Goal: Task Accomplishment & Management: Complete application form

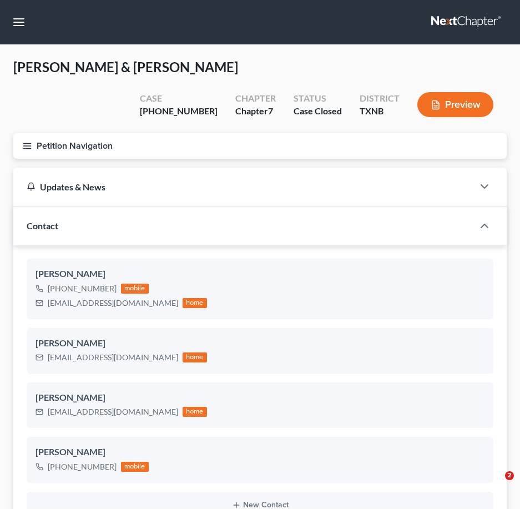
select select "1"
select select "4"
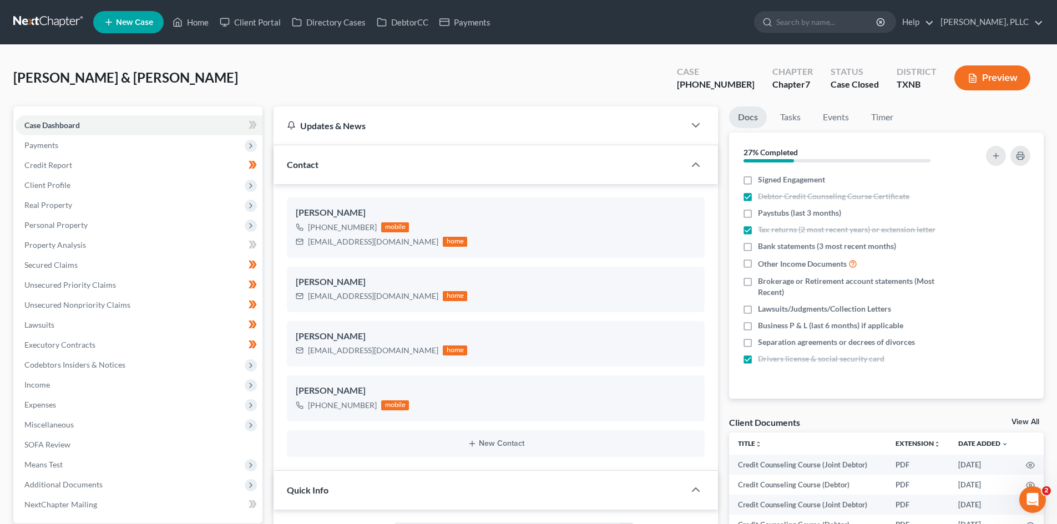
scroll to position [1701, 0]
click at [519, 17] on input "search" at bounding box center [827, 22] width 102 height 21
type input "brown"
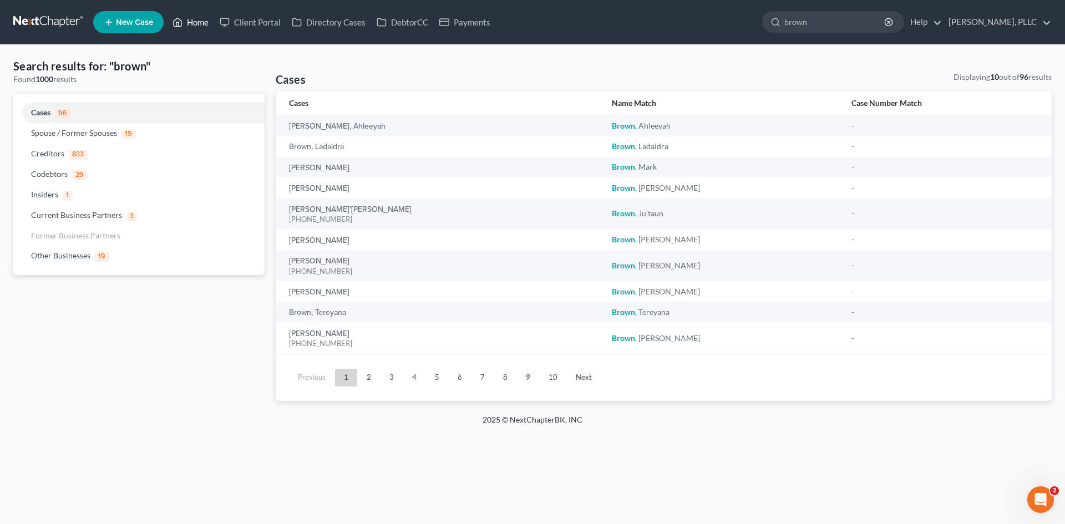
click at [193, 23] on link "Home" at bounding box center [190, 22] width 47 height 20
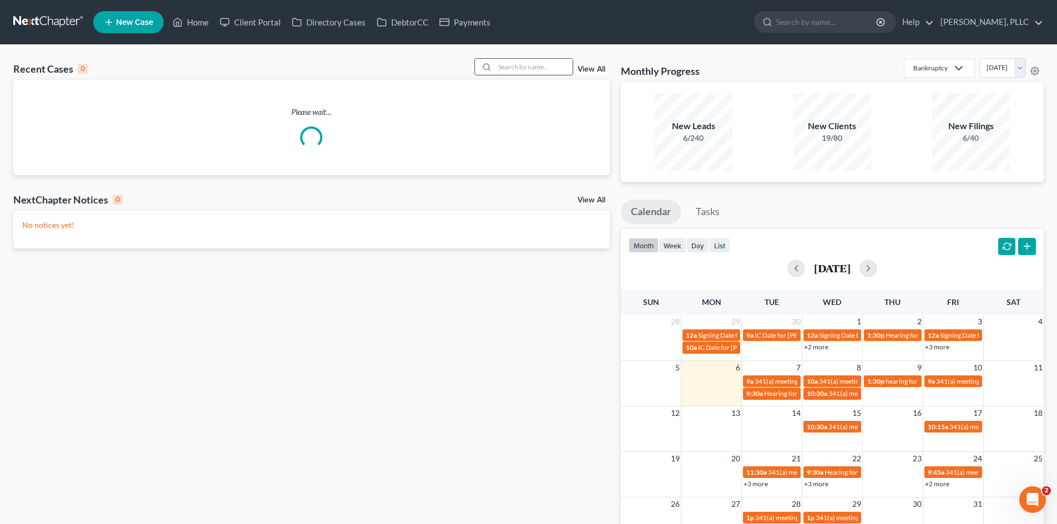
click at [519, 65] on input "search" at bounding box center [534, 67] width 78 height 16
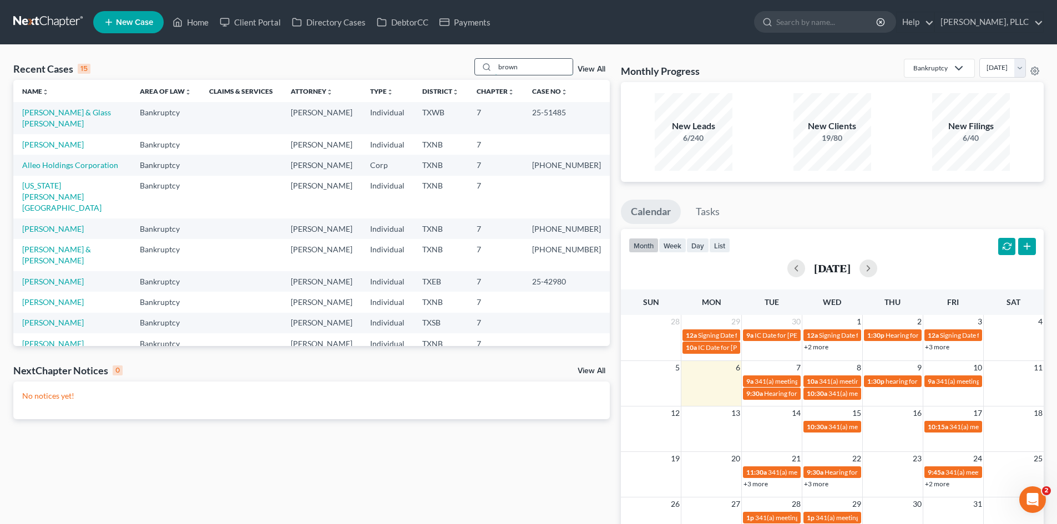
type input "brown"
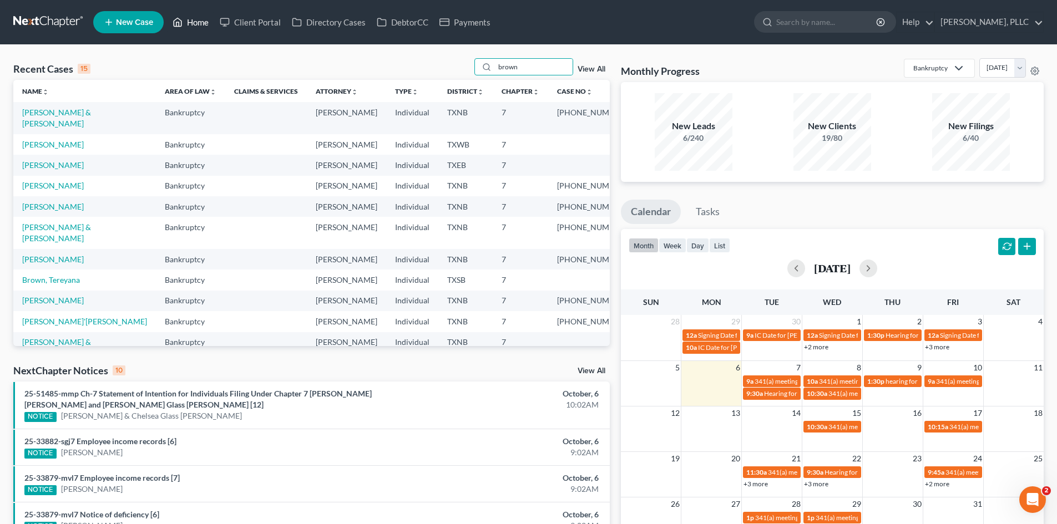
click at [201, 23] on link "Home" at bounding box center [190, 22] width 47 height 20
click at [482, 23] on link "Payments" at bounding box center [465, 22] width 62 height 20
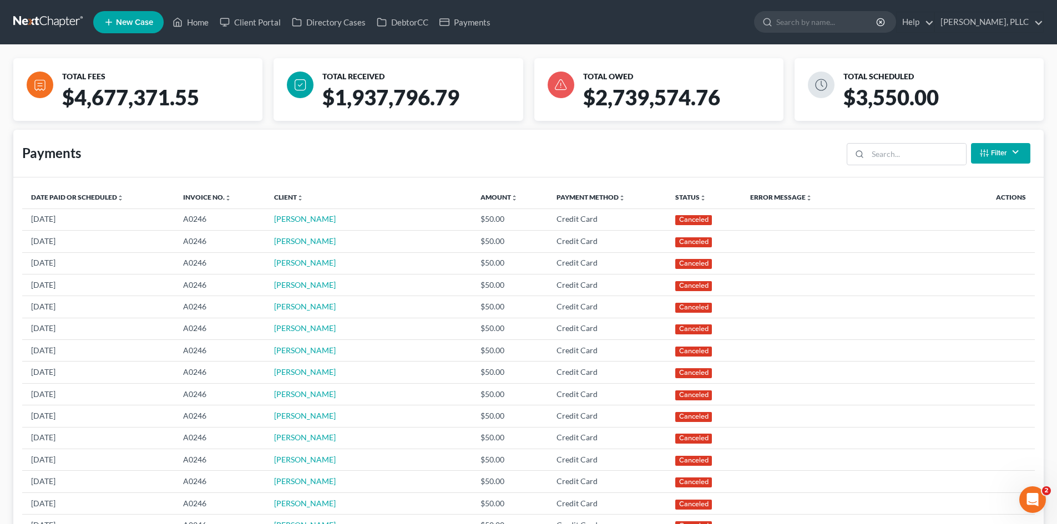
click at [153, 22] on span "New Case" at bounding box center [134, 22] width 37 height 8
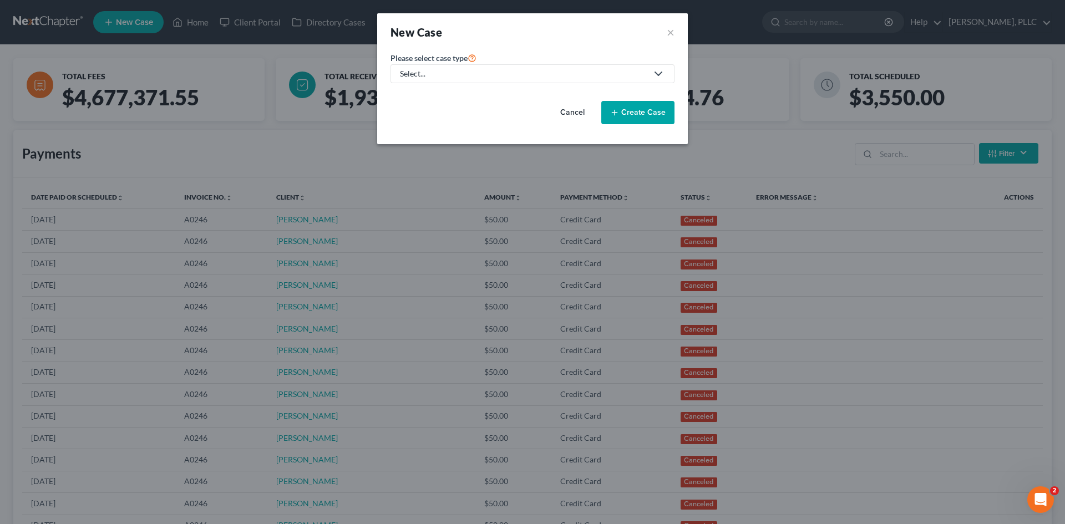
click at [478, 80] on link "Select..." at bounding box center [532, 73] width 284 height 19
click at [424, 94] on div "Bankruptcy" at bounding box center [446, 95] width 90 height 11
select select "78"
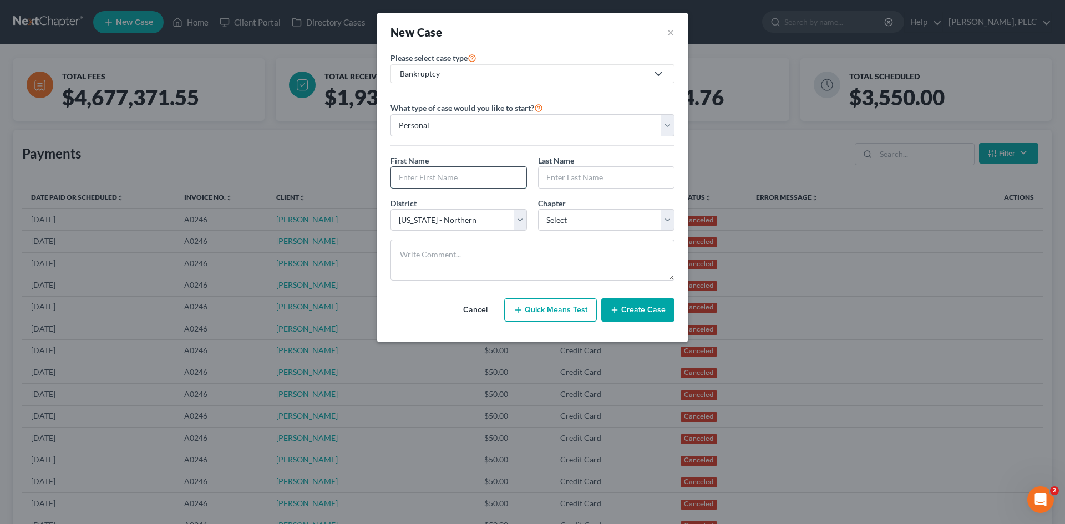
click at [440, 179] on input "text" at bounding box center [458, 177] width 135 height 21
type input "Murland"
click at [519, 181] on input "text" at bounding box center [606, 177] width 135 height 21
type input "[PERSON_NAME]"
click at [519, 219] on select "Select 7 11 12 13" at bounding box center [606, 220] width 136 height 22
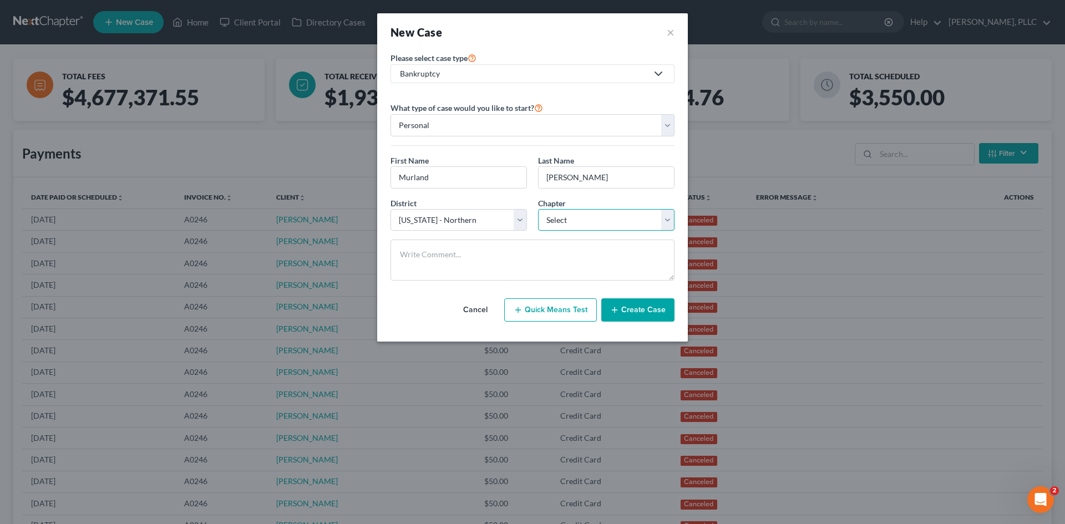
select select "0"
click at [519, 209] on select "Select 7 11 12 13" at bounding box center [606, 220] width 136 height 22
click at [487, 222] on select "Select [US_STATE] - [GEOGRAPHIC_DATA] [US_STATE] - [GEOGRAPHIC_DATA][US_STATE] …" at bounding box center [458, 220] width 136 height 22
select select "77"
click at [390, 209] on select "Select [US_STATE] - [GEOGRAPHIC_DATA] [US_STATE] - [GEOGRAPHIC_DATA][US_STATE] …" at bounding box center [458, 220] width 136 height 22
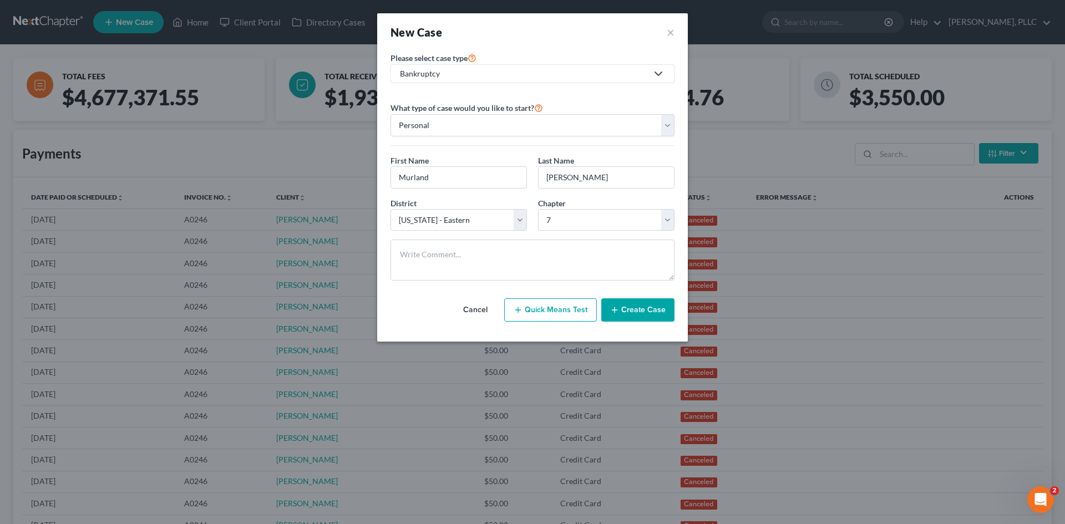
click at [519, 311] on icon "button" at bounding box center [614, 310] width 9 height 9
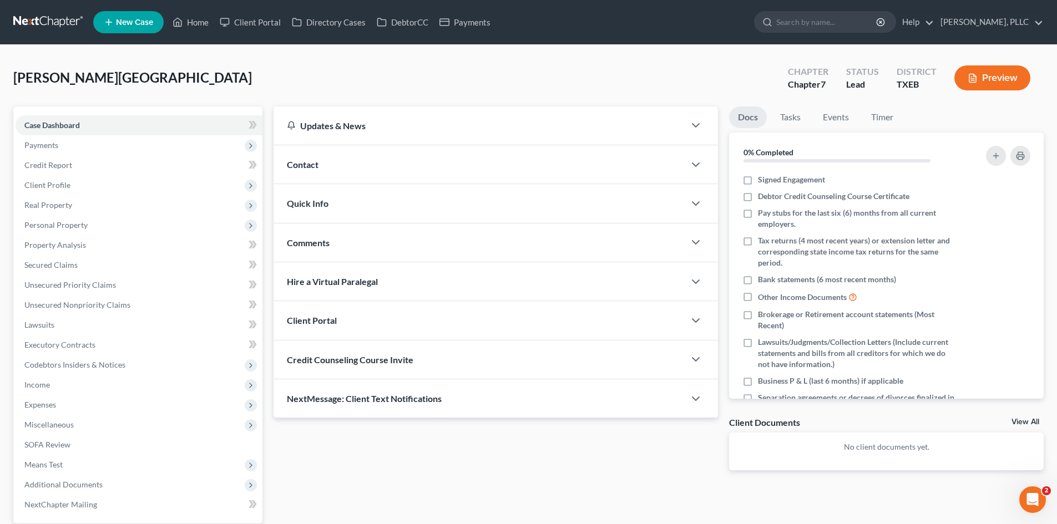
click at [323, 166] on div "Contact" at bounding box center [478, 164] width 411 height 38
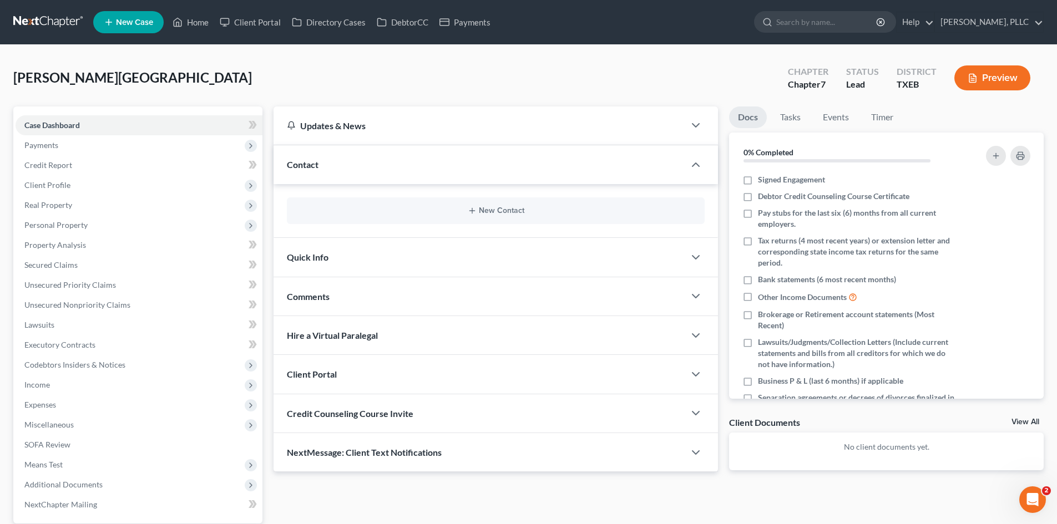
click at [503, 206] on div "New Contact" at bounding box center [496, 210] width 418 height 27
click at [501, 209] on button "New Contact" at bounding box center [496, 210] width 400 height 9
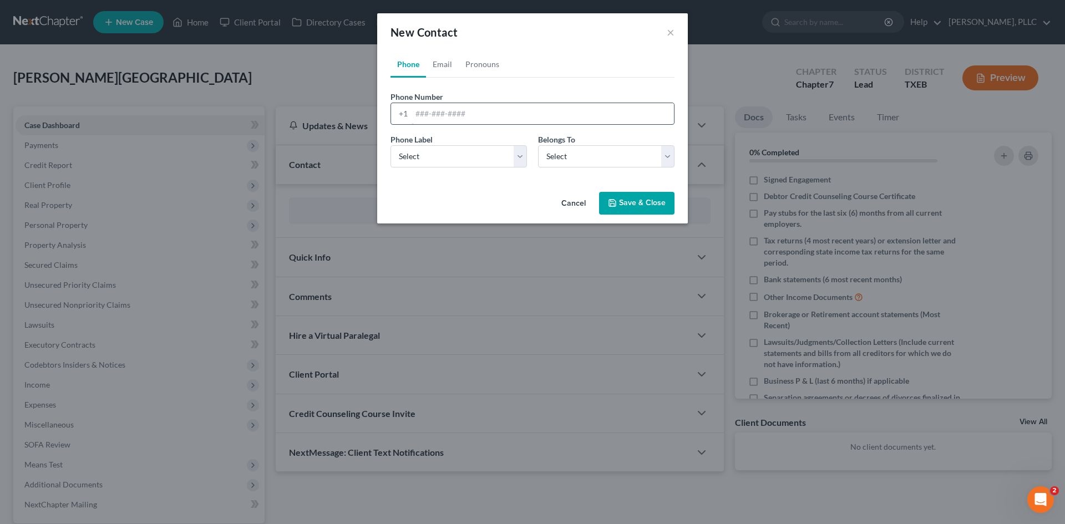
click at [424, 118] on input "tel" at bounding box center [543, 113] width 262 height 21
type input "[PHONE_NUMBER]"
click at [424, 159] on select "Select Mobile Home Work Other" at bounding box center [458, 156] width 136 height 22
select select "0"
click at [390, 145] on select "Select Mobile Home Work Other" at bounding box center [458, 156] width 136 height 22
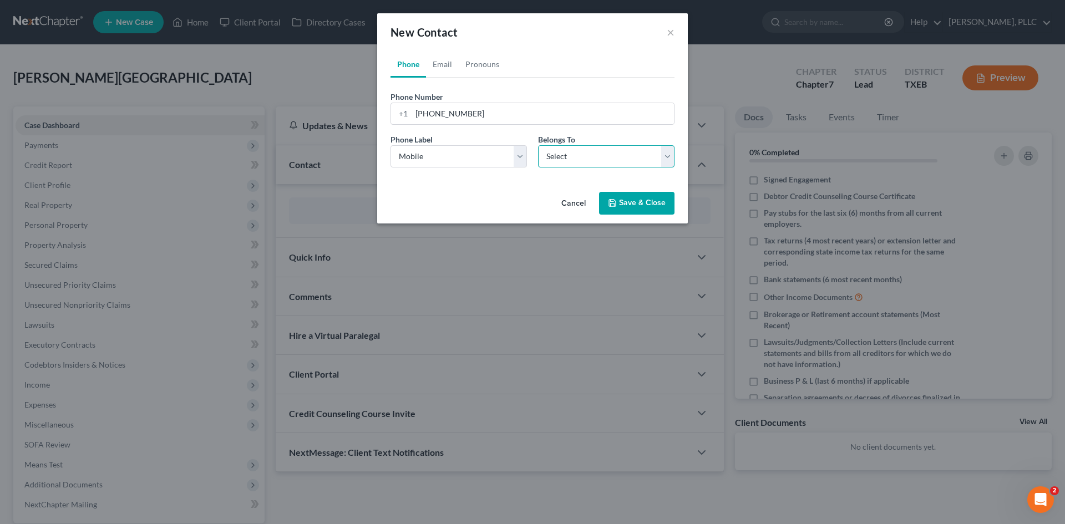
drag, startPoint x: 583, startPoint y: 155, endPoint x: 570, endPoint y: 167, distance: 18.1
click at [519, 155] on select "Select Client Other" at bounding box center [606, 156] width 136 height 22
click at [519, 145] on select "Select Client Other" at bounding box center [606, 156] width 136 height 22
drag, startPoint x: 458, startPoint y: 59, endPoint x: 453, endPoint y: 64, distance: 7.5
click at [459, 59] on link "Pronouns" at bounding box center [482, 64] width 47 height 27
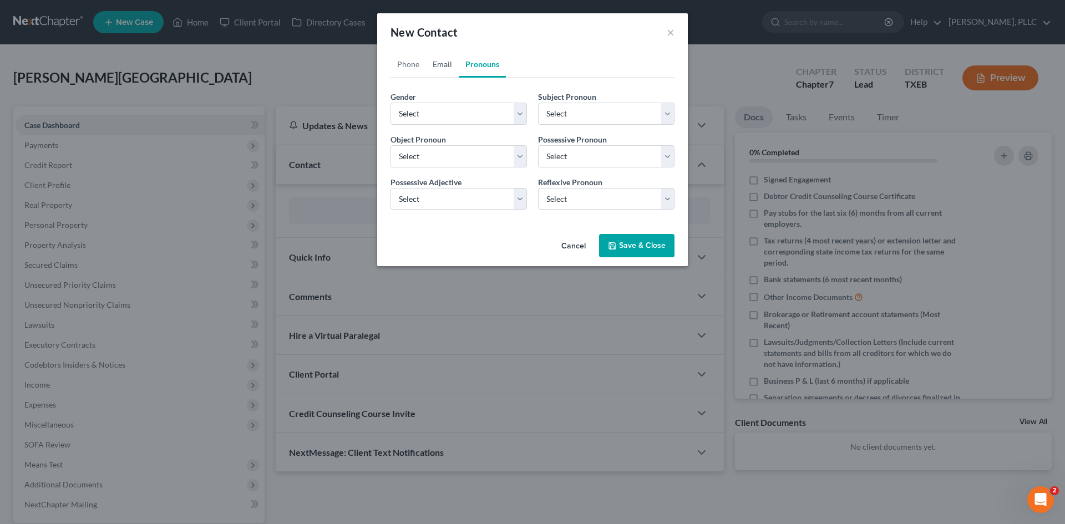
click at [444, 63] on link "Email" at bounding box center [442, 64] width 33 height 27
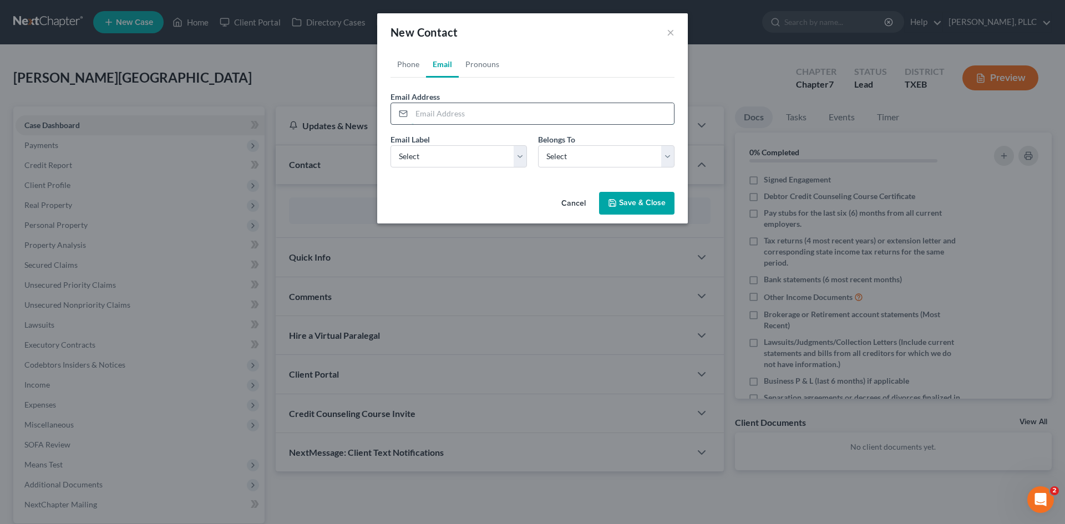
click at [455, 119] on input "email" at bounding box center [543, 113] width 262 height 21
paste input "[EMAIL_ADDRESS][DOMAIN_NAME]"
type input "[EMAIL_ADDRESS][DOMAIN_NAME]"
drag, startPoint x: 461, startPoint y: 157, endPoint x: 459, endPoint y: 165, distance: 8.6
click at [461, 160] on select "Select Home Work Other" at bounding box center [458, 156] width 136 height 22
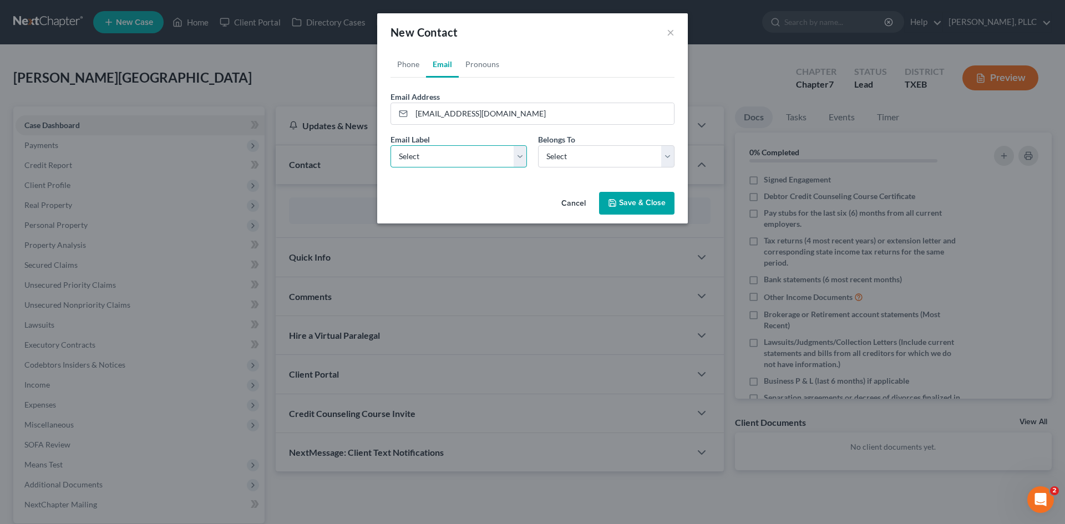
select select "0"
click at [390, 145] on select "Select Home Work Other" at bounding box center [458, 156] width 136 height 22
click at [519, 151] on select "Select Client Other" at bounding box center [606, 156] width 136 height 22
select select "0"
click at [519, 145] on select "Select Client Other" at bounding box center [606, 156] width 136 height 22
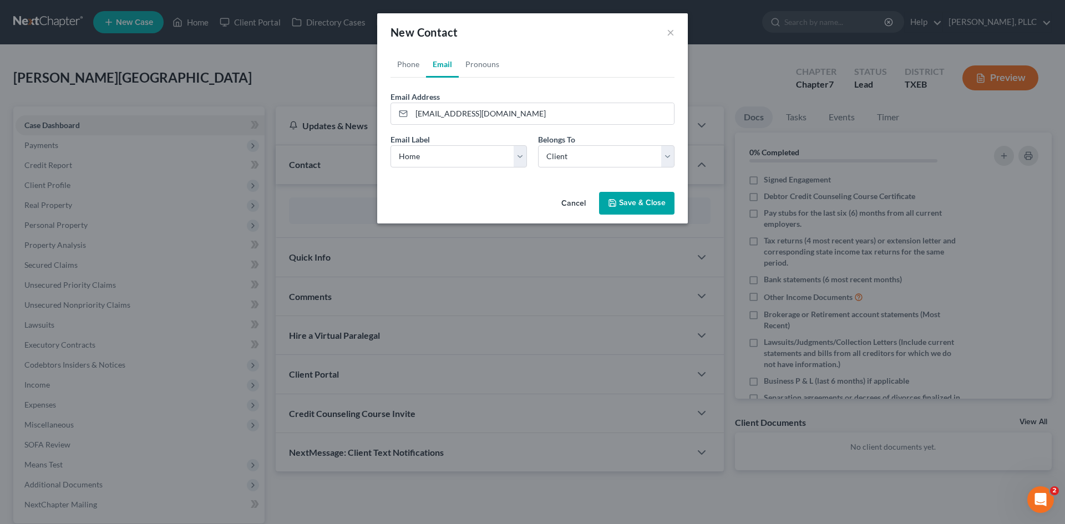
click at [519, 205] on button "Save & Close" at bounding box center [636, 203] width 75 height 23
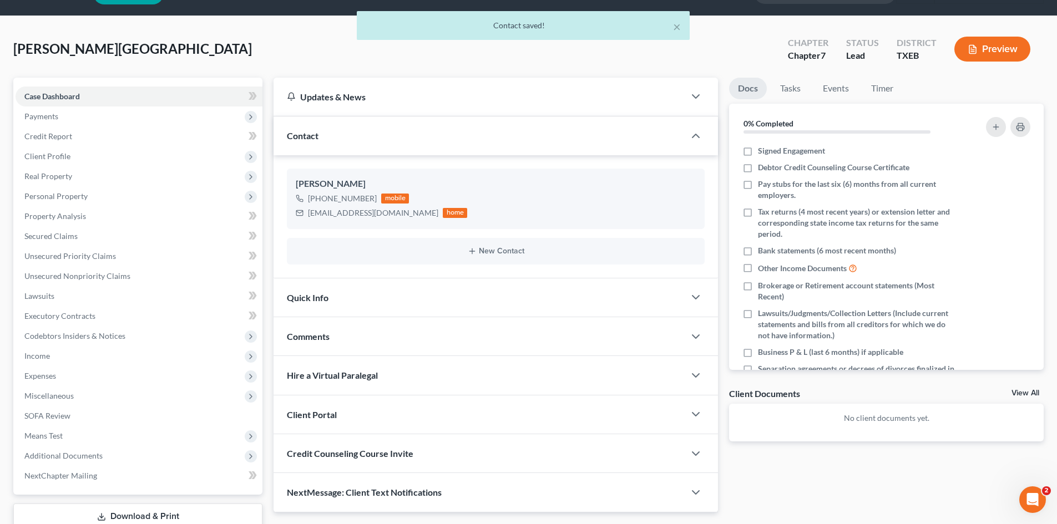
scroll to position [77, 0]
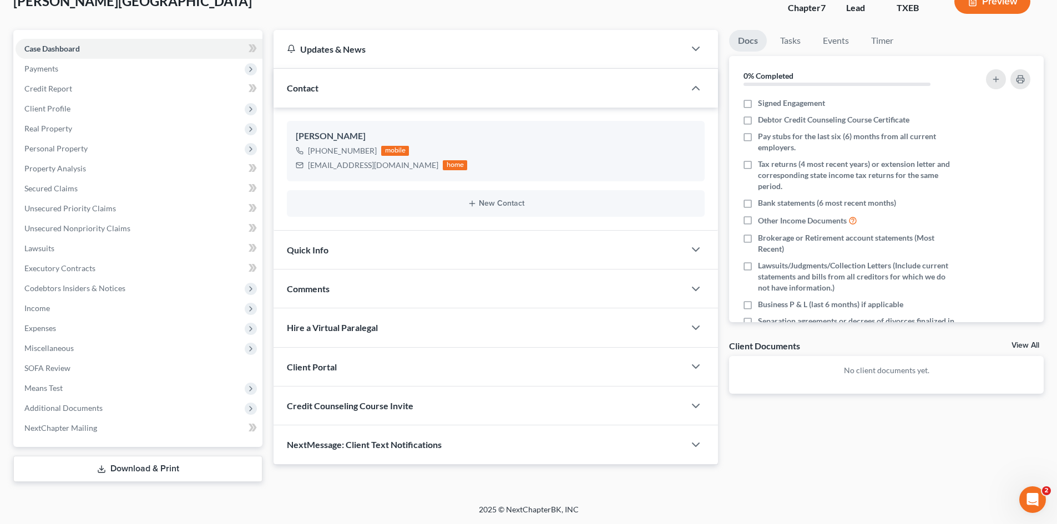
click at [363, 254] on div "Quick Info" at bounding box center [478, 250] width 411 height 38
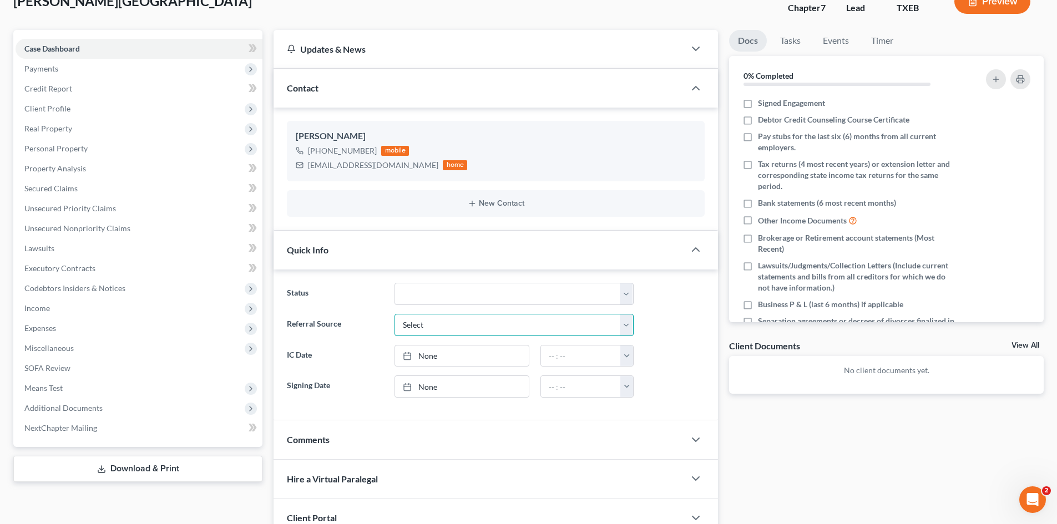
click at [463, 328] on select "Select Word Of Mouth Previous Clients Direct Mail Website Google Search Modern …" at bounding box center [513, 325] width 239 height 22
select select "1"
click at [394, 314] on select "Select Word Of Mouth Previous Clients Direct Mail Website Google Search Modern …" at bounding box center [513, 325] width 239 height 22
click at [481, 359] on link "[DATE]" at bounding box center [462, 356] width 134 height 21
click at [519, 359] on button "button" at bounding box center [626, 356] width 13 height 21
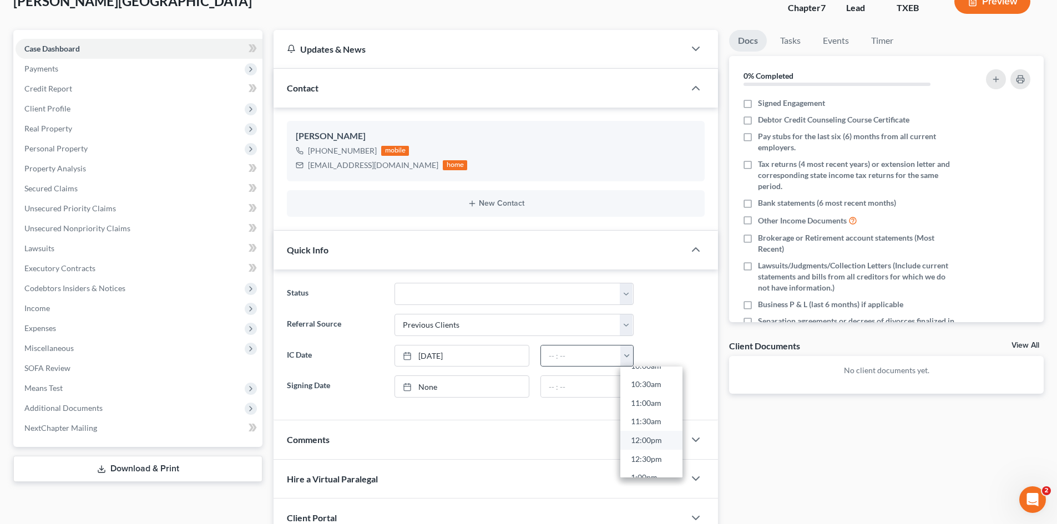
scroll to position [388, 0]
click at [519, 413] on link "11:30am" at bounding box center [651, 420] width 62 height 19
type input "11:30am"
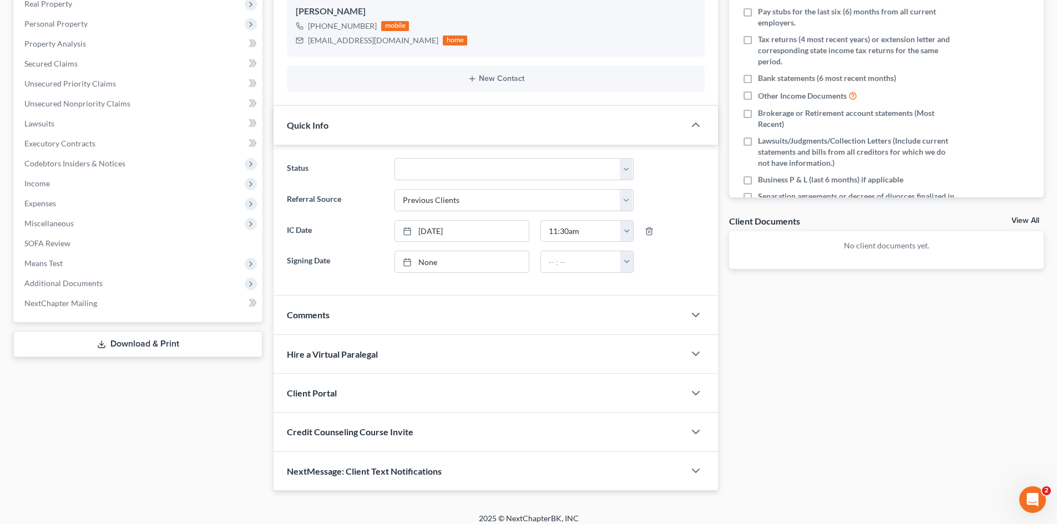
scroll to position [210, 0]
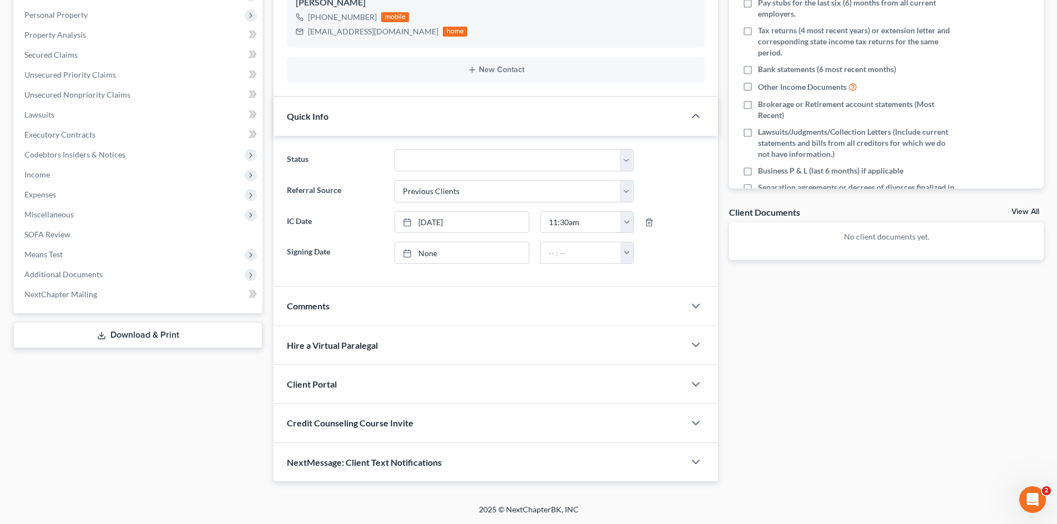
click at [342, 385] on div "Client Portal" at bounding box center [478, 384] width 411 height 38
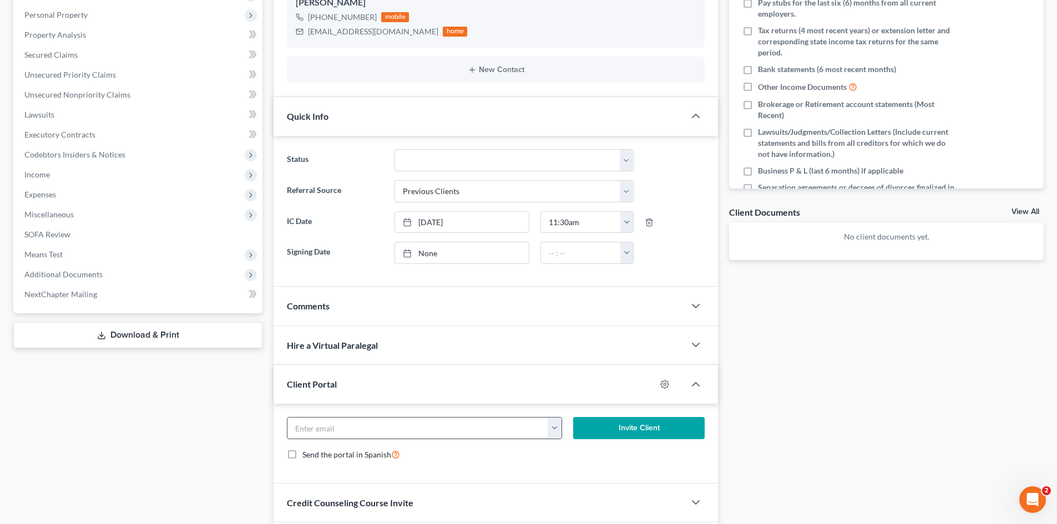
click at [361, 428] on input "email" at bounding box center [417, 428] width 261 height 21
paste input "[EMAIL_ADDRESS][DOMAIN_NAME]"
type input "[EMAIL_ADDRESS][DOMAIN_NAME]"
click at [519, 427] on button "Invite Client" at bounding box center [639, 428] width 132 height 22
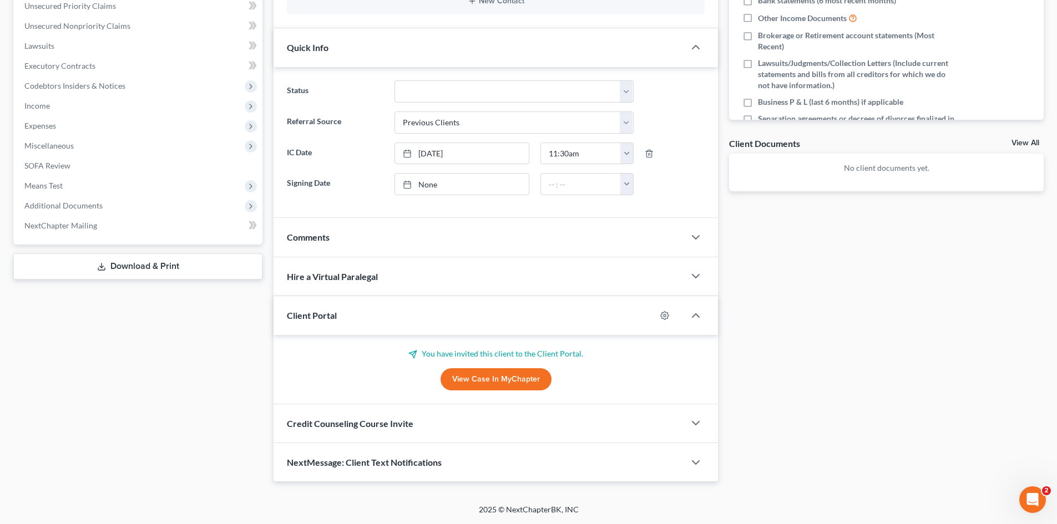
click at [381, 413] on div "Credit Counseling Course Invite" at bounding box center [478, 423] width 411 height 38
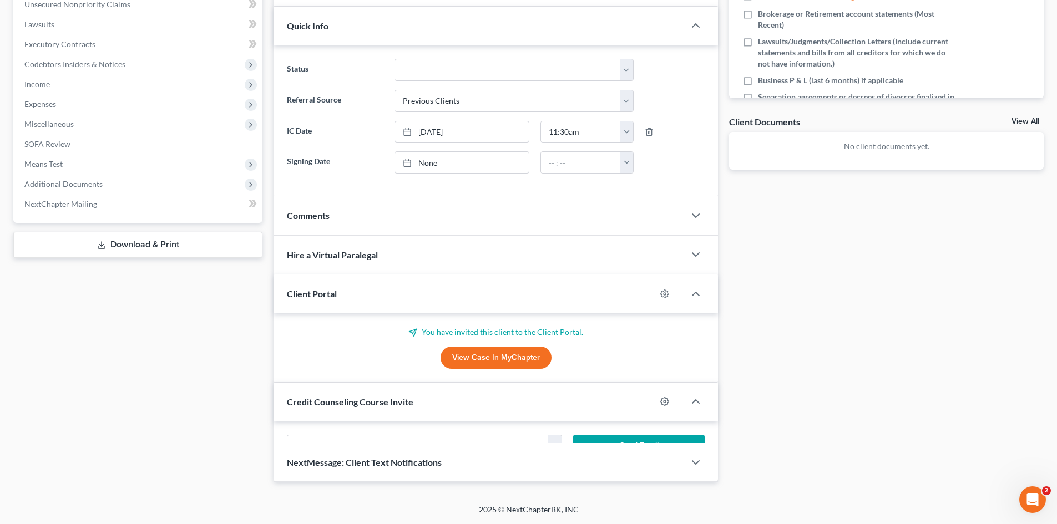
scroll to position [333, 0]
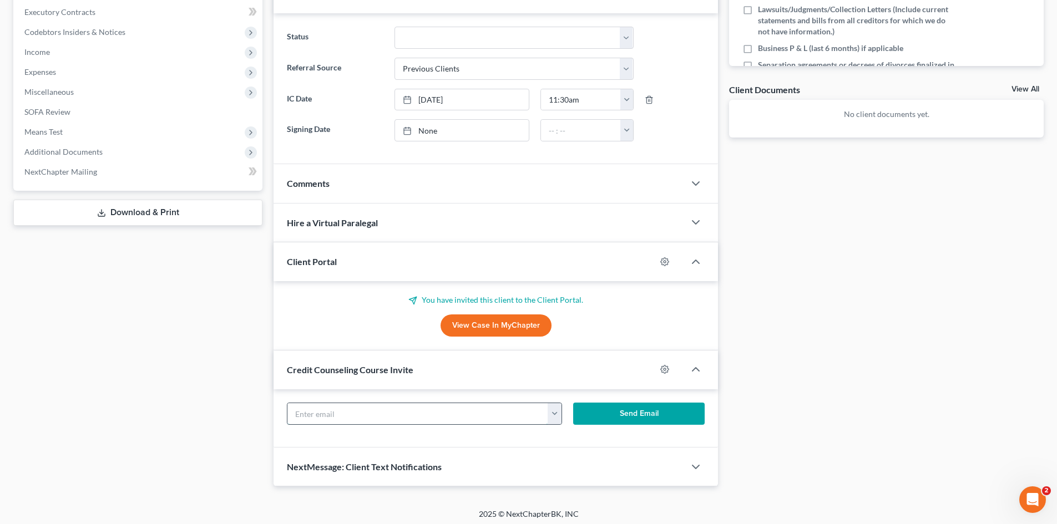
click at [347, 408] on input "text" at bounding box center [417, 413] width 261 height 21
paste input "[EMAIL_ADDRESS][DOMAIN_NAME]"
type input "[EMAIL_ADDRESS][DOMAIN_NAME]"
click at [519, 416] on button "Send Email" at bounding box center [639, 414] width 132 height 22
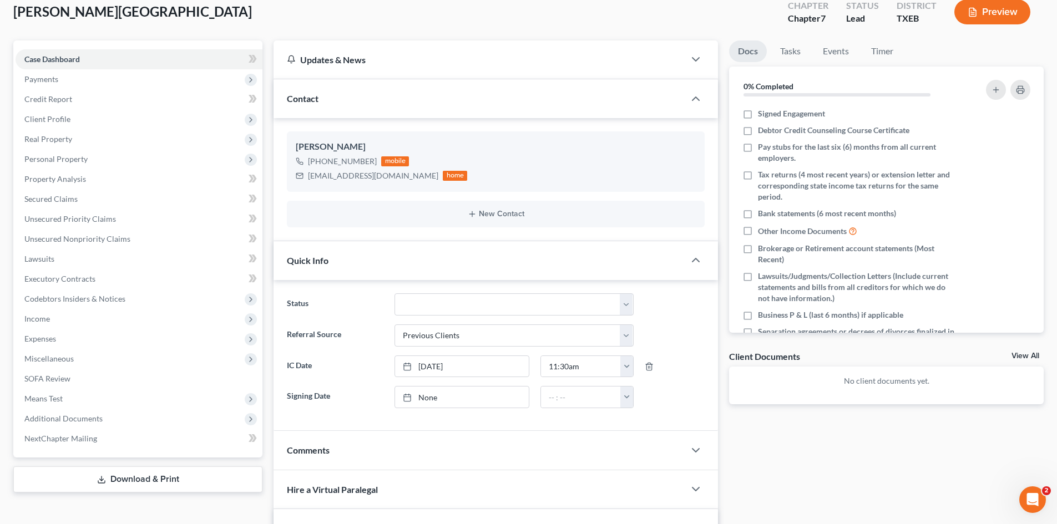
scroll to position [55, 0]
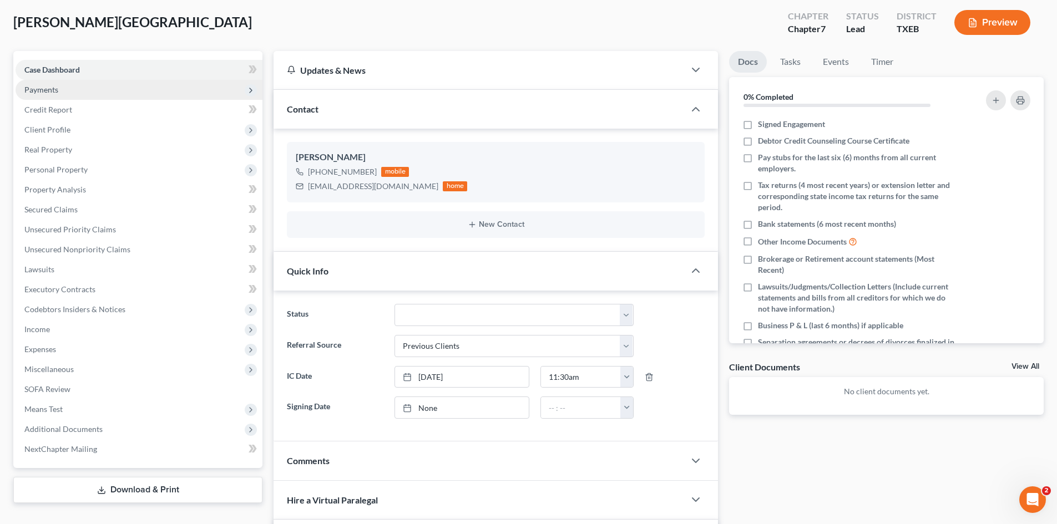
click at [68, 80] on span "Payments" at bounding box center [139, 90] width 247 height 20
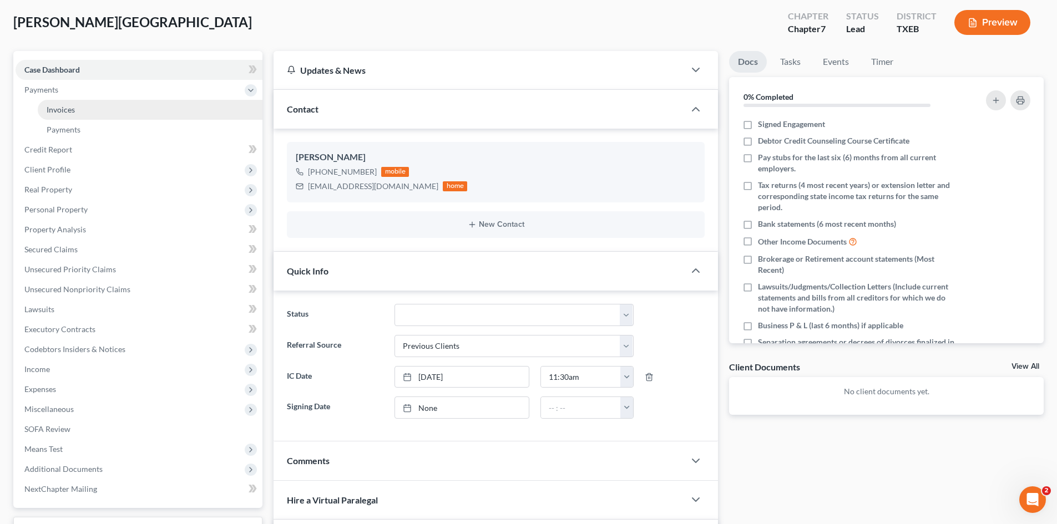
click at [77, 106] on link "Invoices" at bounding box center [150, 110] width 225 height 20
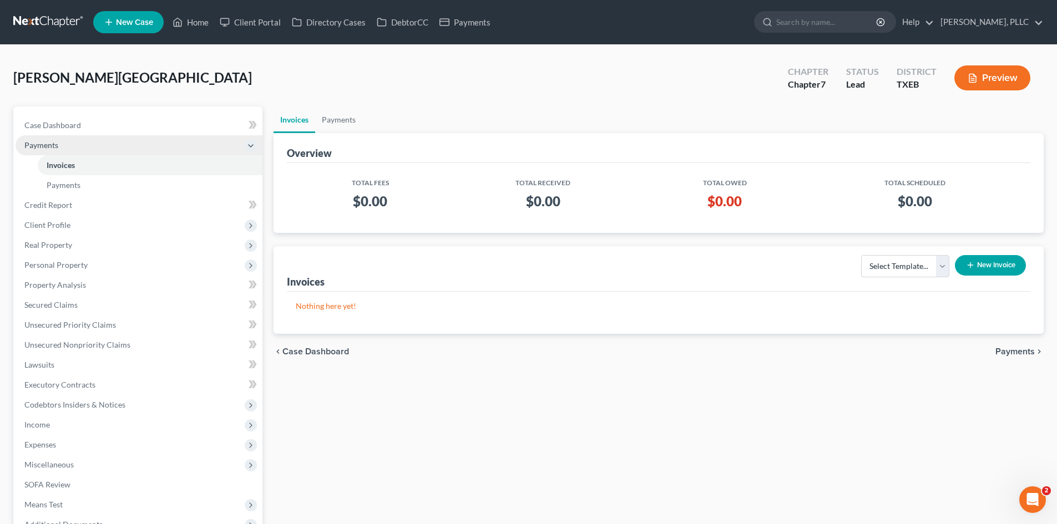
click at [64, 144] on span "Payments" at bounding box center [139, 145] width 247 height 20
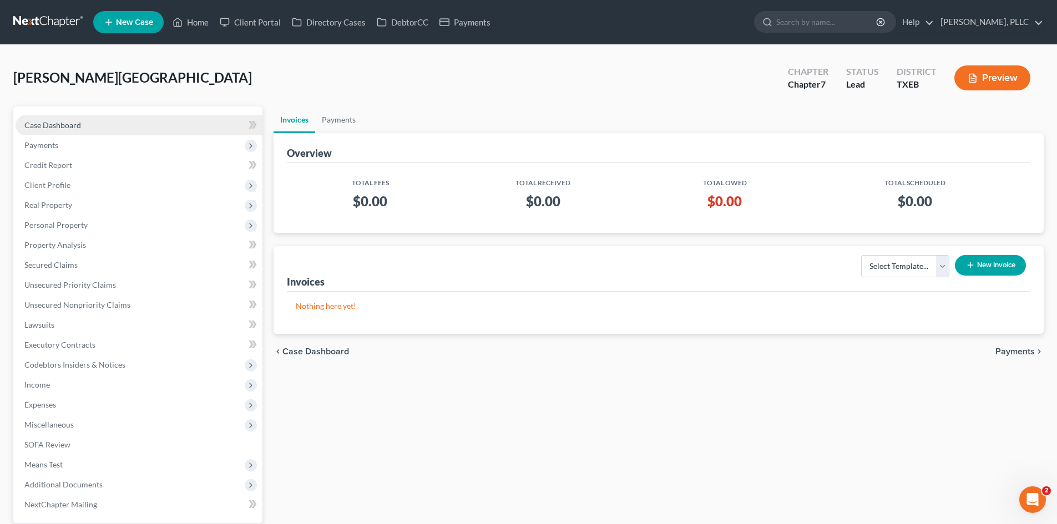
click at [64, 123] on span "Case Dashboard" at bounding box center [52, 124] width 57 height 9
select select "1"
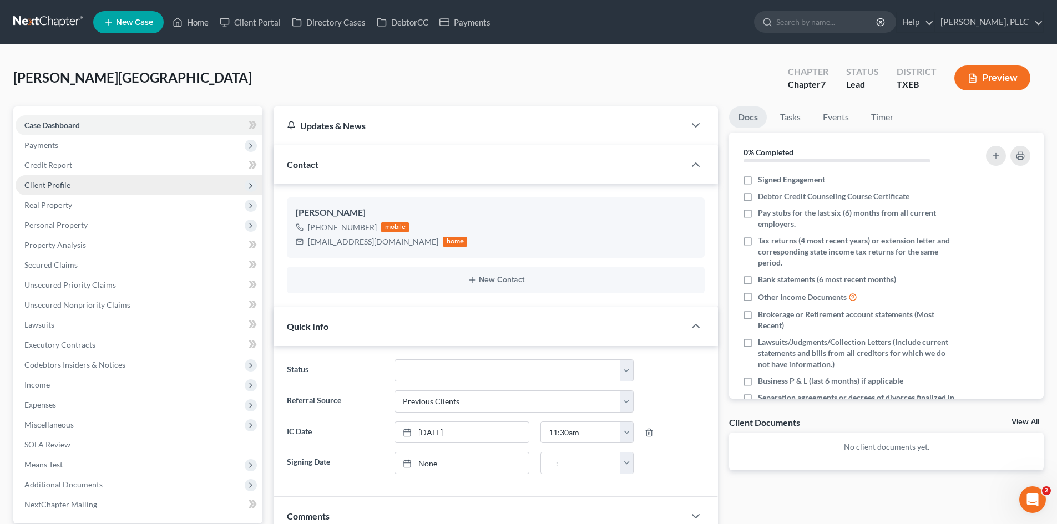
click at [90, 180] on span "Client Profile" at bounding box center [139, 185] width 247 height 20
click at [79, 194] on span "Client Profile" at bounding box center [139, 185] width 247 height 20
click at [75, 187] on span "Client Profile" at bounding box center [139, 185] width 247 height 20
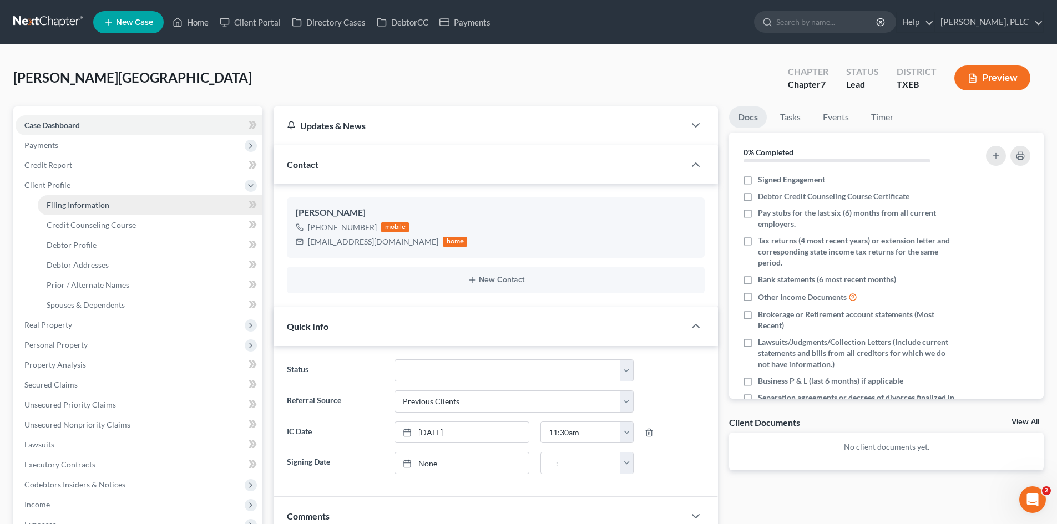
click at [78, 203] on span "Filing Information" at bounding box center [78, 204] width 63 height 9
select select "1"
select select "0"
select select "77"
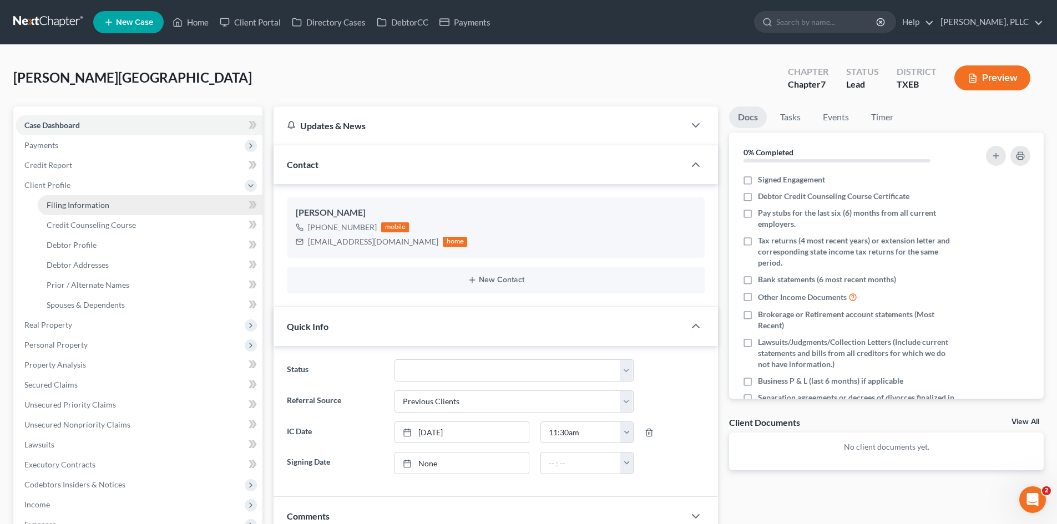
select select "45"
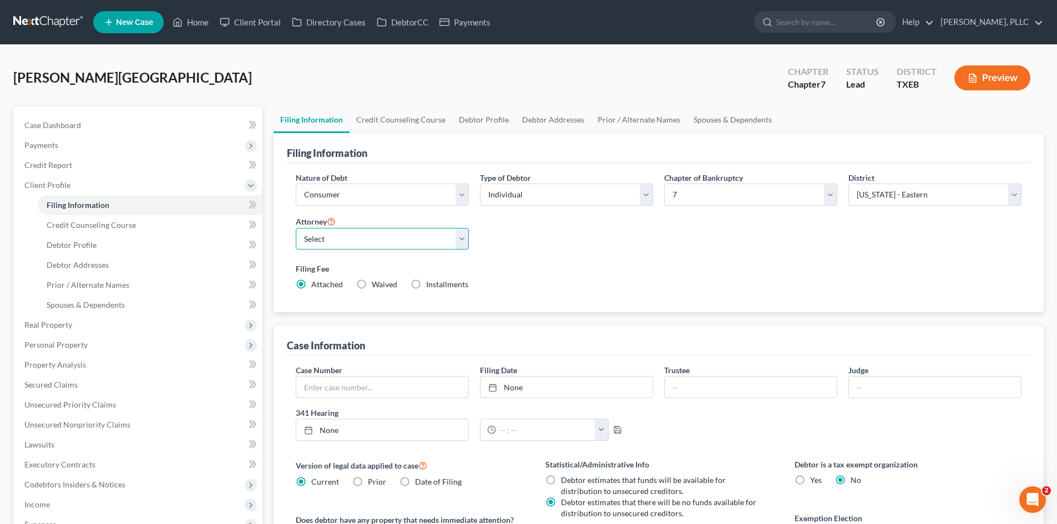
drag, startPoint x: 333, startPoint y: 238, endPoint x: 339, endPoint y: 249, distance: 12.7
click at [333, 238] on select "Select [PERSON_NAME] - TXEB [PERSON_NAME] - [GEOGRAPHIC_DATA] [PERSON_NAME] - […" at bounding box center [382, 239] width 173 height 22
select select "0"
click at [296, 228] on select "Select [PERSON_NAME] - TXEB [PERSON_NAME] - [GEOGRAPHIC_DATA] [PERSON_NAME] - […" at bounding box center [382, 239] width 173 height 22
click at [519, 195] on select "Select Individual Joint" at bounding box center [566, 195] width 173 height 22
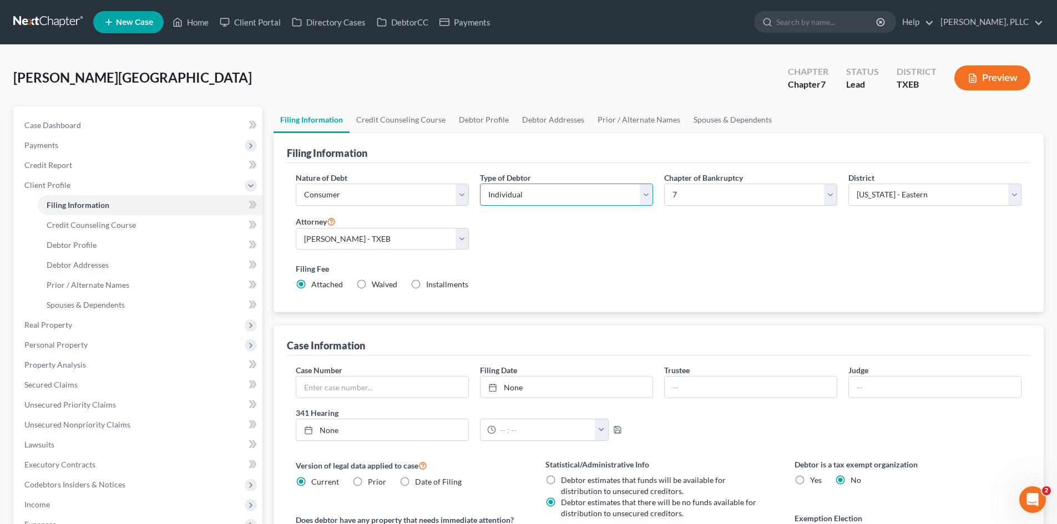
select select "1"
click at [480, 184] on select "Select Individual Joint" at bounding box center [566, 195] width 173 height 22
click at [519, 125] on link "Joint Debtor Profile" at bounding box center [632, 119] width 82 height 27
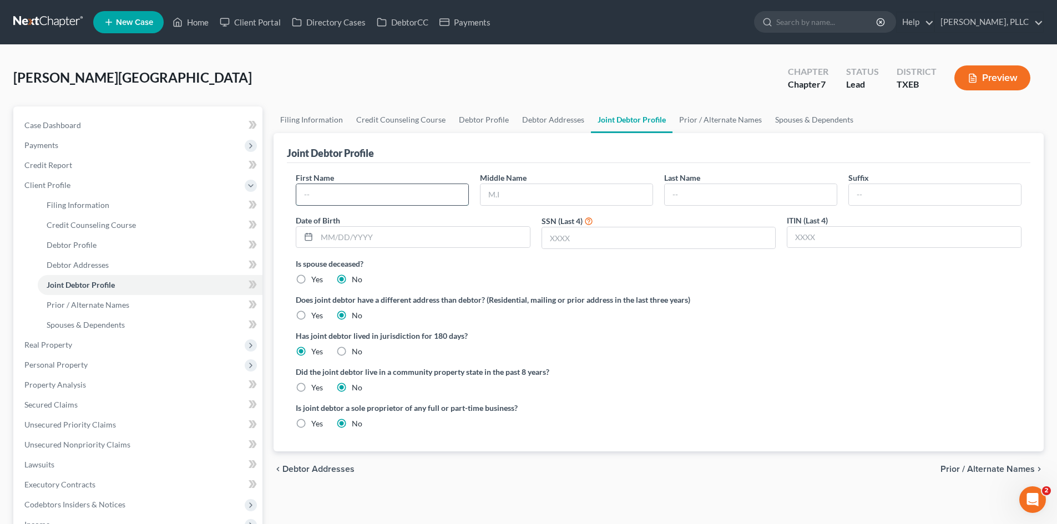
click at [401, 186] on input "text" at bounding box center [382, 194] width 172 height 21
type input "[PERSON_NAME]"
click at [519, 195] on input "text" at bounding box center [750, 194] width 172 height 21
type input "[PERSON_NAME]"
click at [519, 200] on input "text" at bounding box center [566, 194] width 172 height 21
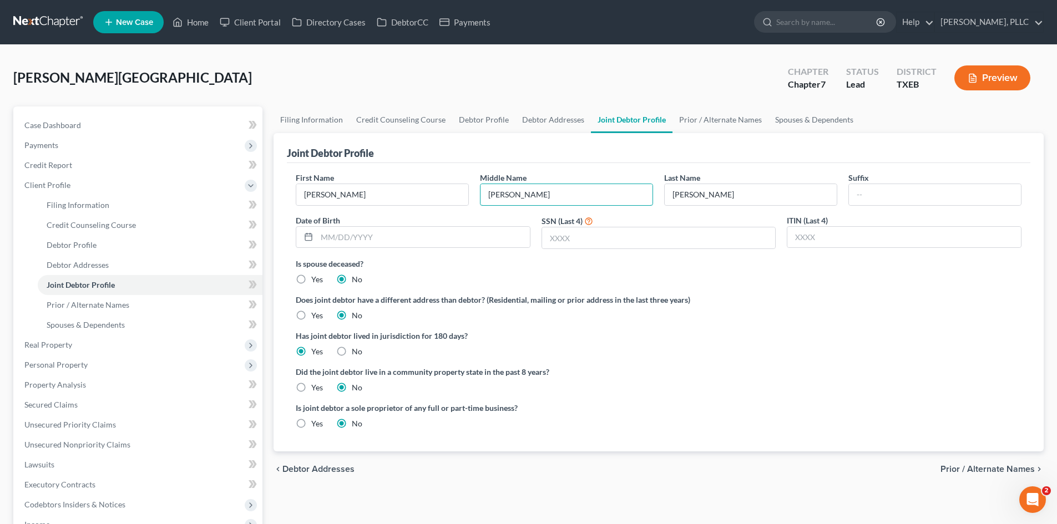
type input "[PERSON_NAME]"
click at [519, 267] on label "Is spouse deceased?" at bounding box center [658, 264] width 725 height 12
click at [85, 125] on link "Case Dashboard" at bounding box center [139, 125] width 247 height 20
select select "1"
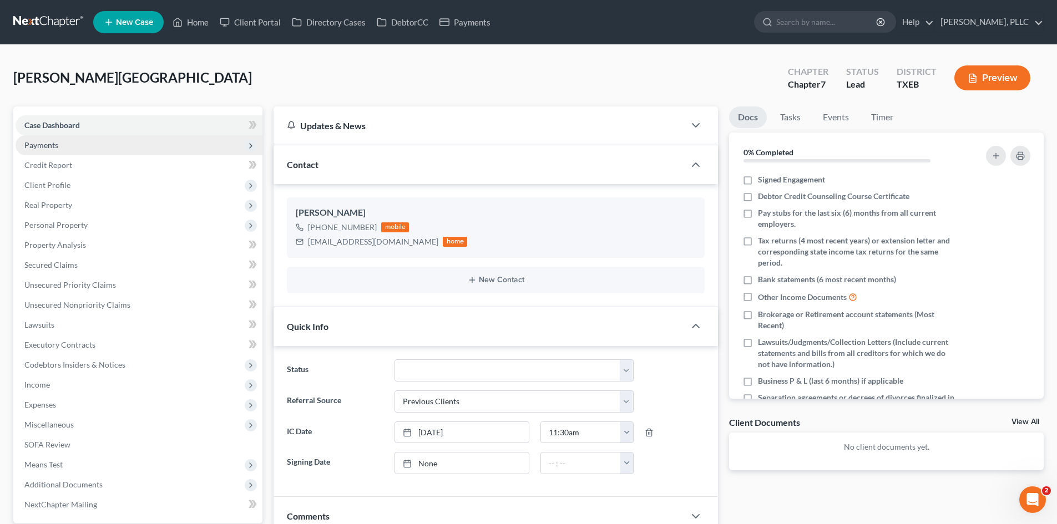
click at [68, 141] on span "Payments" at bounding box center [139, 145] width 247 height 20
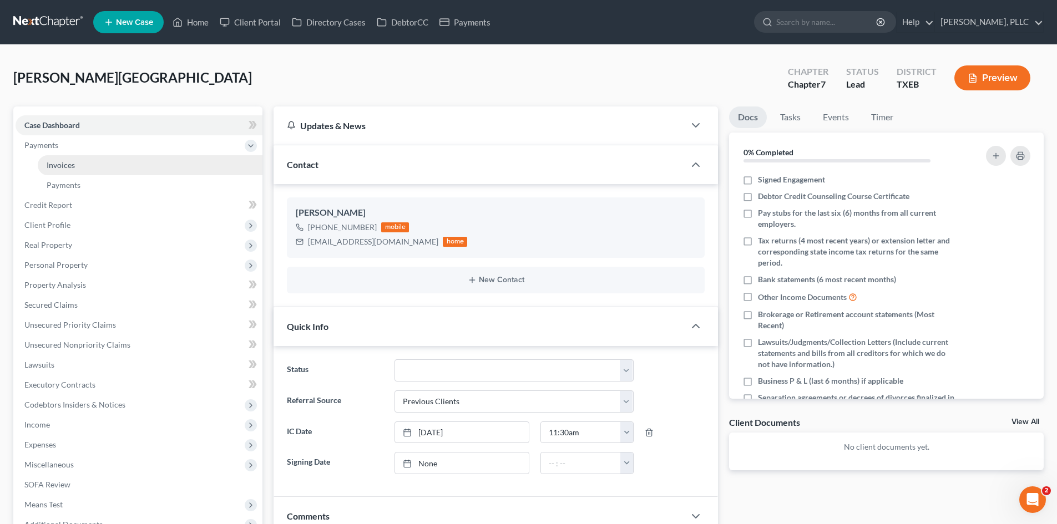
drag, startPoint x: 48, startPoint y: 163, endPoint x: 66, endPoint y: 160, distance: 18.0
click at [49, 163] on span "Invoices" at bounding box center [61, 164] width 28 height 9
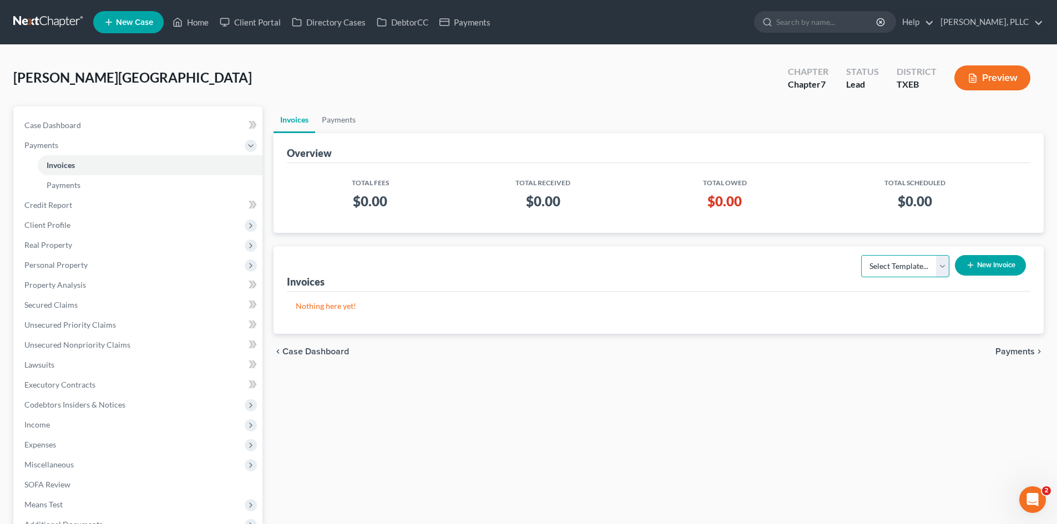
drag, startPoint x: 916, startPoint y: 263, endPoint x: 912, endPoint y: 275, distance: 12.3
click at [519, 263] on select "Select Template... Invoice" at bounding box center [905, 266] width 88 height 22
select select "0"
click at [519, 255] on select "Select Template... Invoice" at bounding box center [905, 266] width 88 height 22
click at [519, 262] on button "New Invoice" at bounding box center [990, 265] width 71 height 21
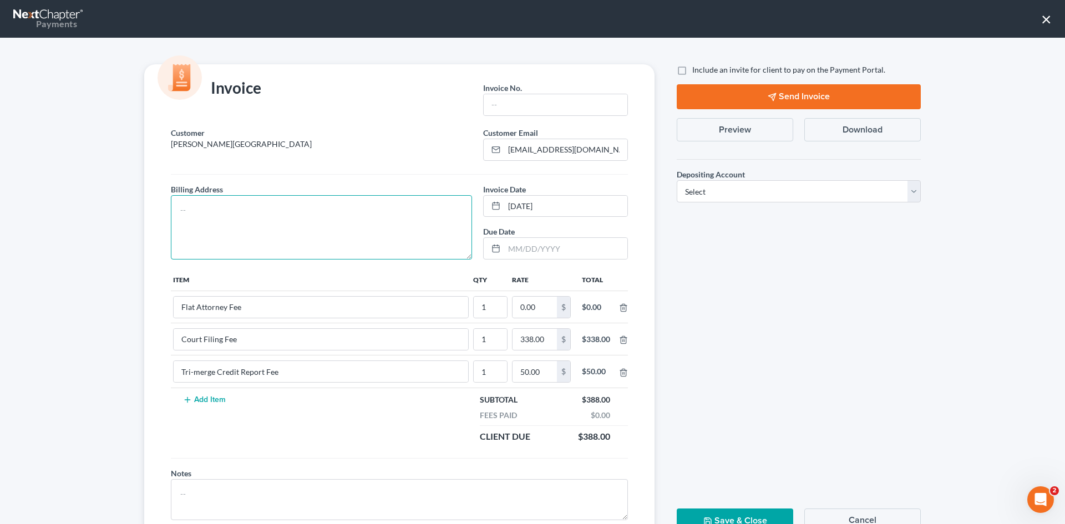
click at [337, 212] on textarea at bounding box center [321, 227] width 301 height 64
type textarea "To be provided."
click at [519, 108] on input "text" at bounding box center [556, 104] width 144 height 21
type input "A0639"
click at [519, 306] on input "0.00" at bounding box center [534, 307] width 44 height 21
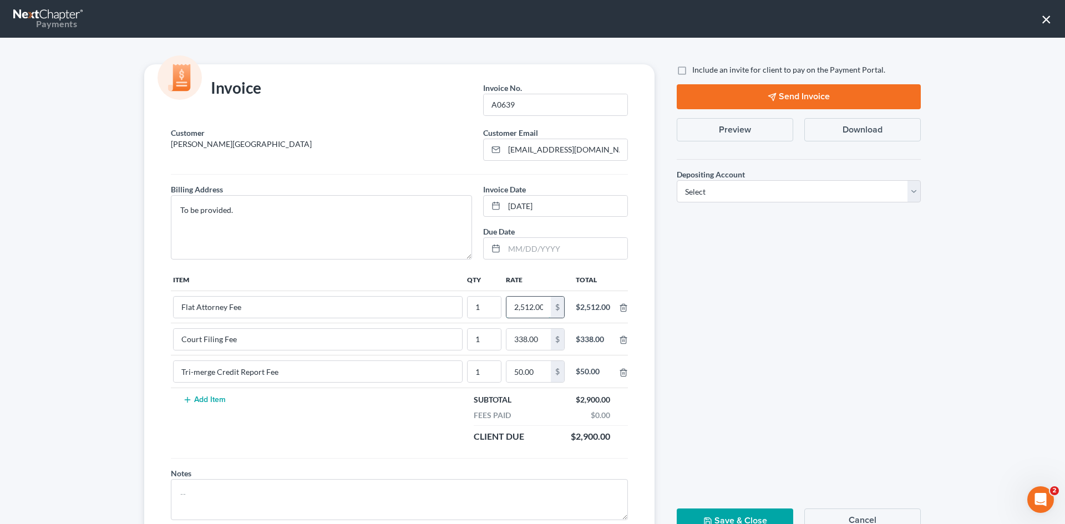
scroll to position [0, 2]
type input "2,512.00"
click at [519, 70] on label "Include an invite for client to pay on the Payment Portal." at bounding box center [788, 69] width 193 height 11
click at [519, 70] on input "Include an invite for client to pay on the Payment Portal." at bounding box center [700, 67] width 7 height 7
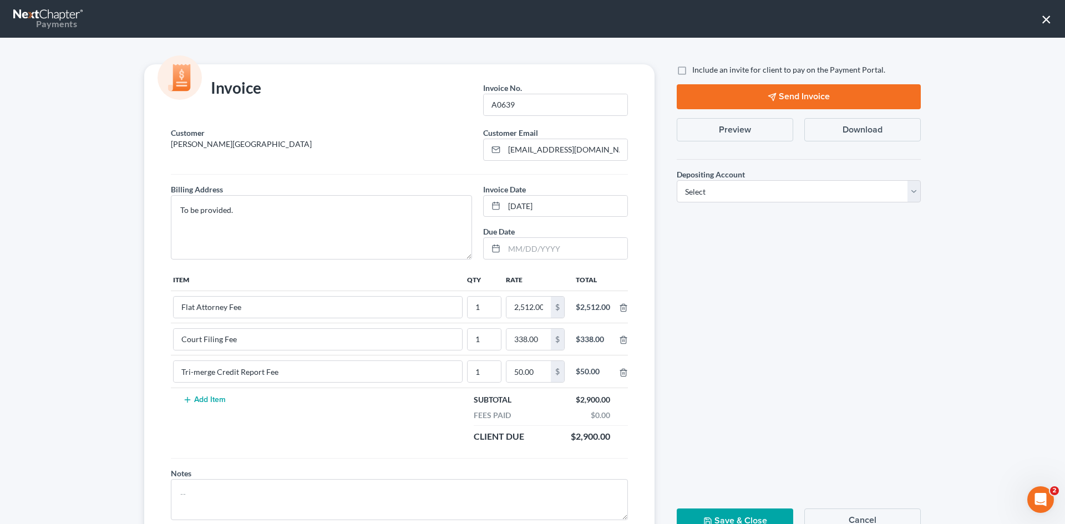
checkbox input "true"
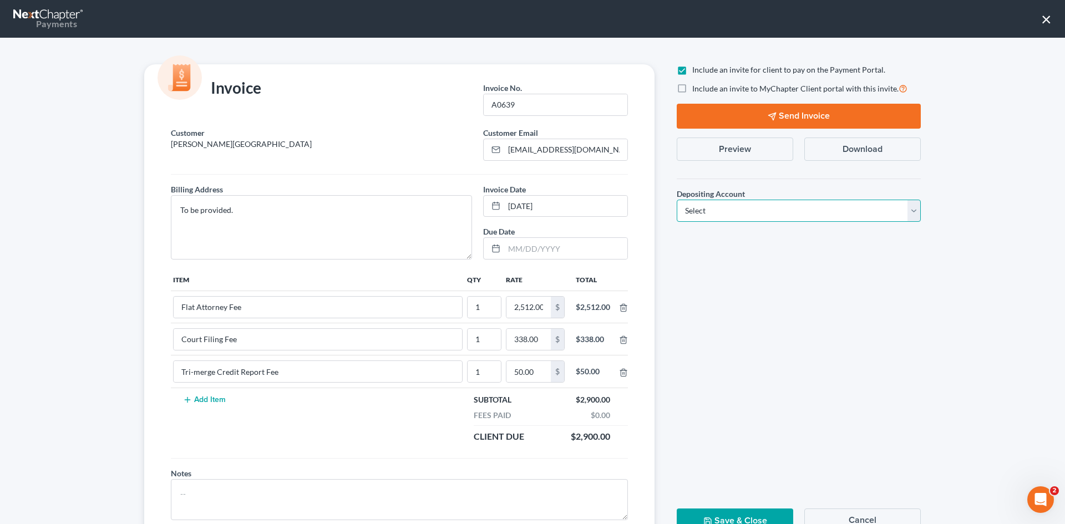
click at [519, 219] on select "Select Operation Trust" at bounding box center [799, 211] width 244 height 22
select select "1"
click at [519, 200] on select "Select Operation Trust" at bounding box center [799, 211] width 244 height 22
click at [519, 115] on button "Send Invoice" at bounding box center [799, 116] width 244 height 25
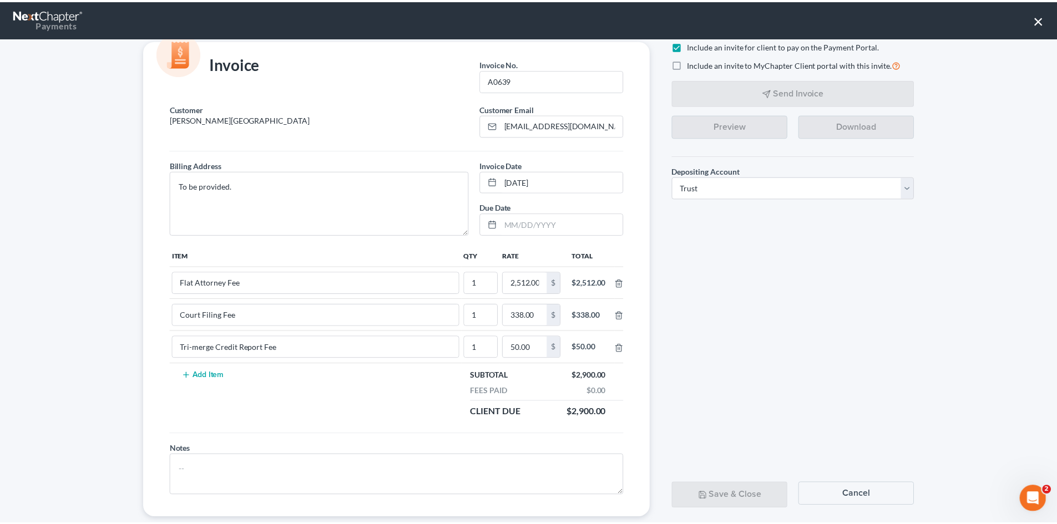
scroll to position [45, 0]
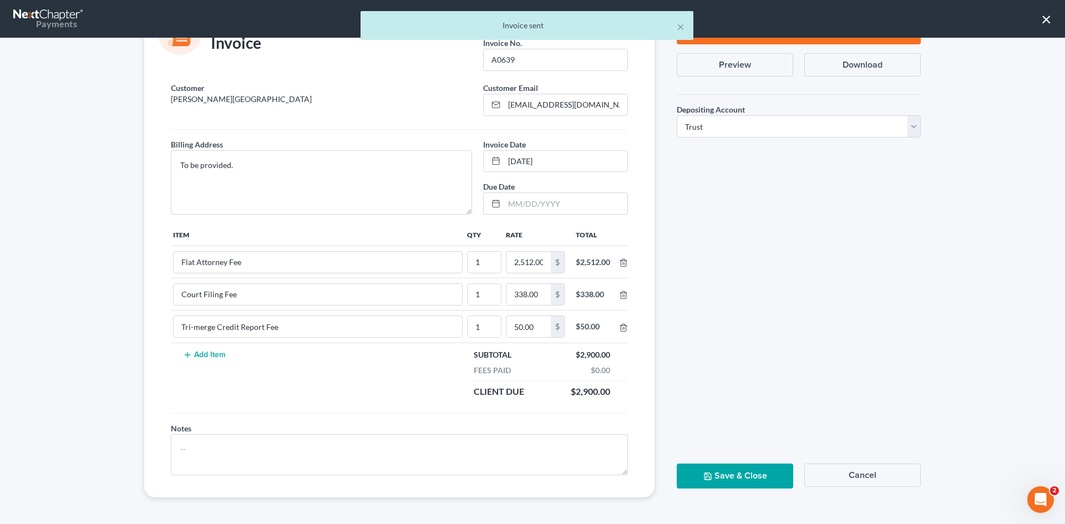
click at [519, 485] on button "Save & Close" at bounding box center [735, 476] width 116 height 25
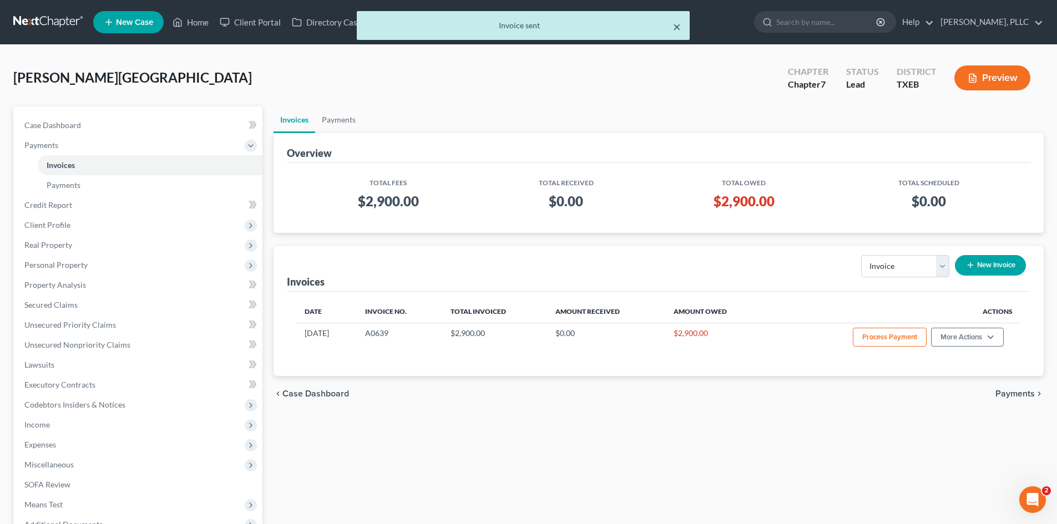
click at [519, 29] on button "×" at bounding box center [677, 26] width 8 height 13
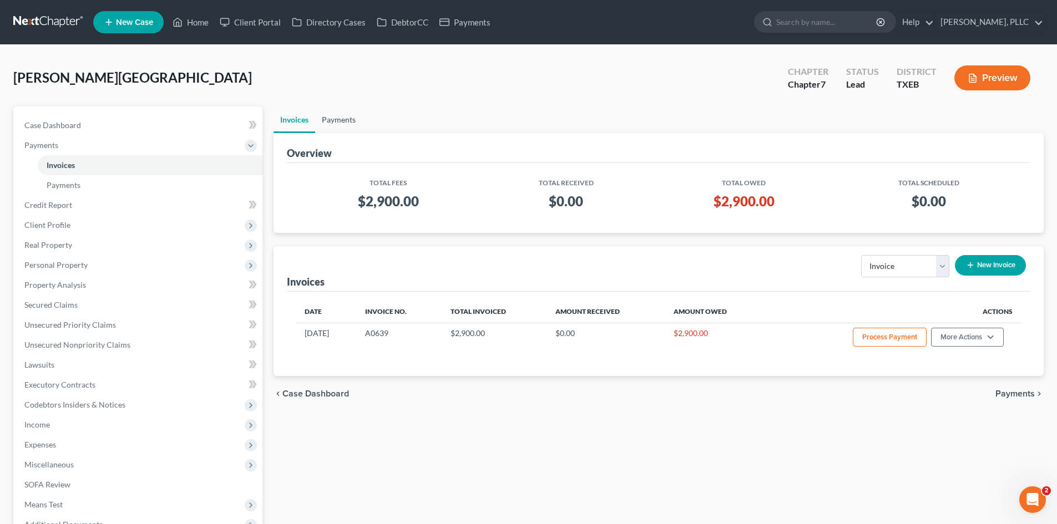
click at [328, 123] on link "Payments" at bounding box center [338, 119] width 47 height 27
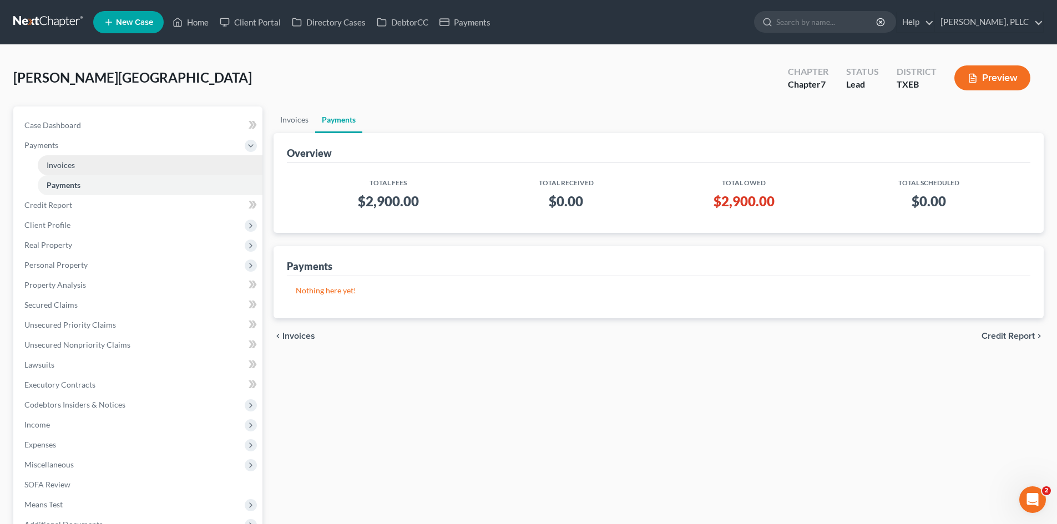
click at [70, 170] on link "Invoices" at bounding box center [150, 165] width 225 height 20
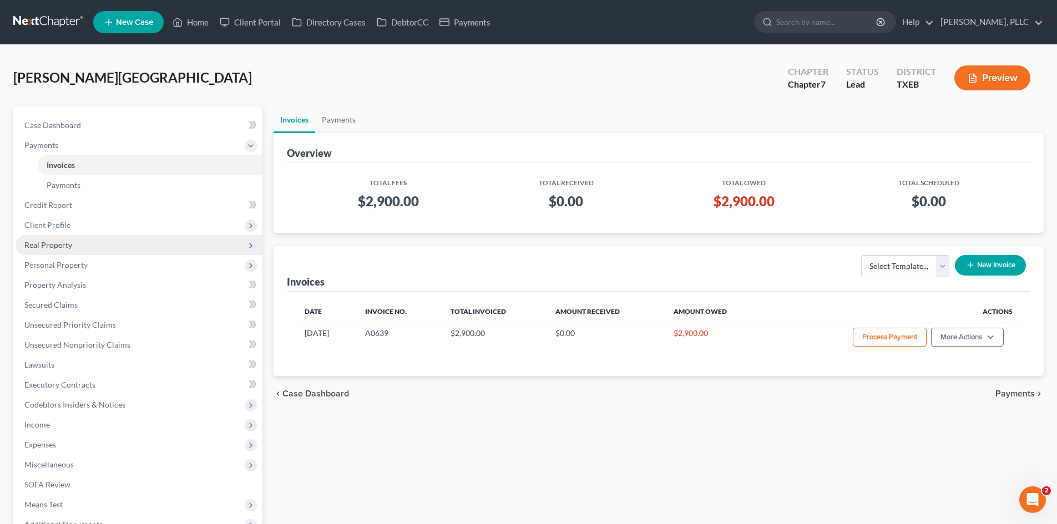
click at [118, 235] on span "Real Property" at bounding box center [139, 245] width 247 height 20
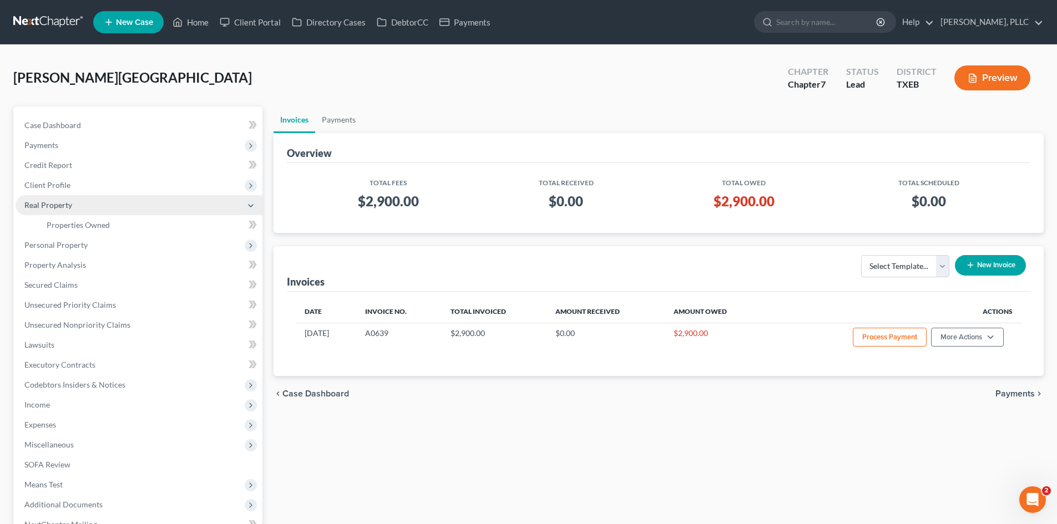
click at [94, 200] on span "Real Property" at bounding box center [139, 205] width 247 height 20
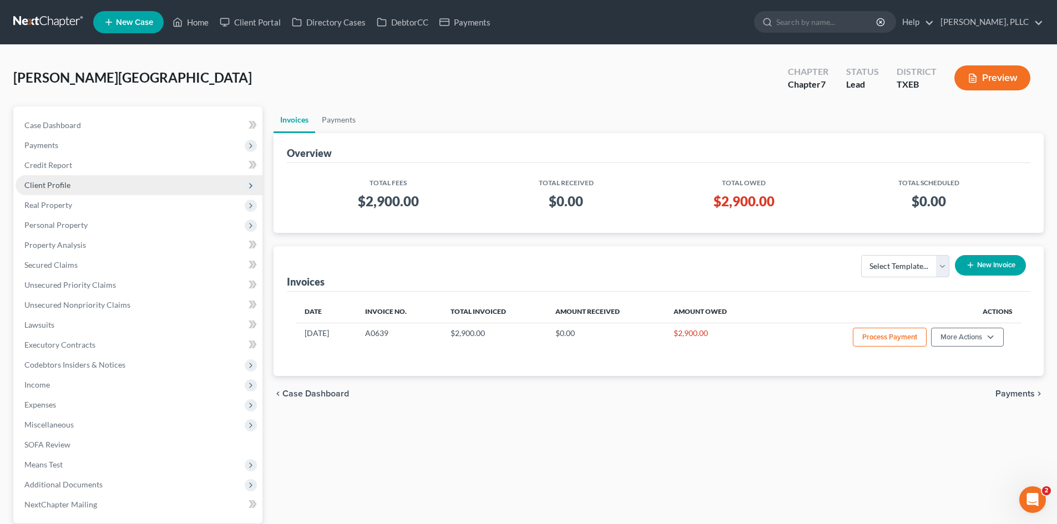
click at [98, 187] on span "Client Profile" at bounding box center [139, 185] width 247 height 20
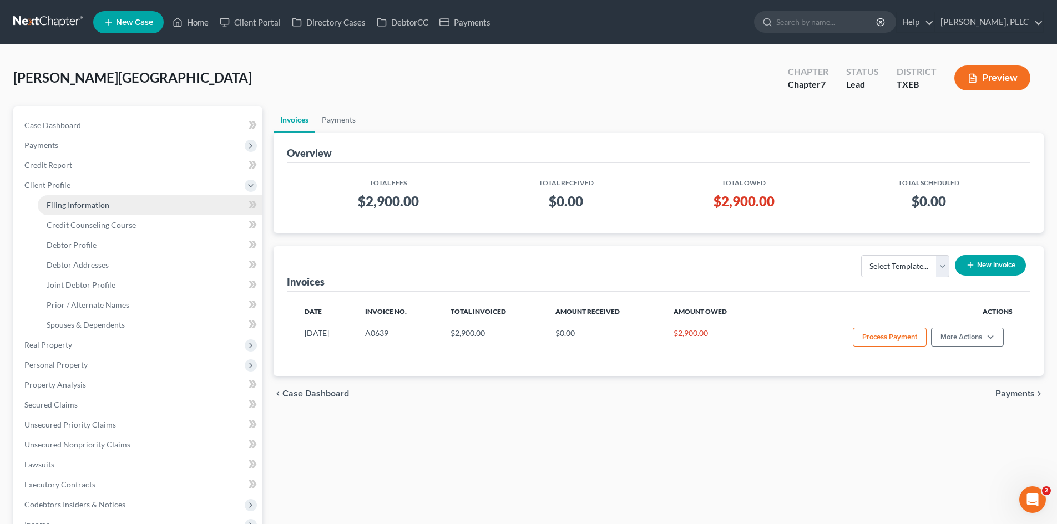
click at [104, 211] on link "Filing Information" at bounding box center [150, 205] width 225 height 20
select select "1"
select select "0"
select select "77"
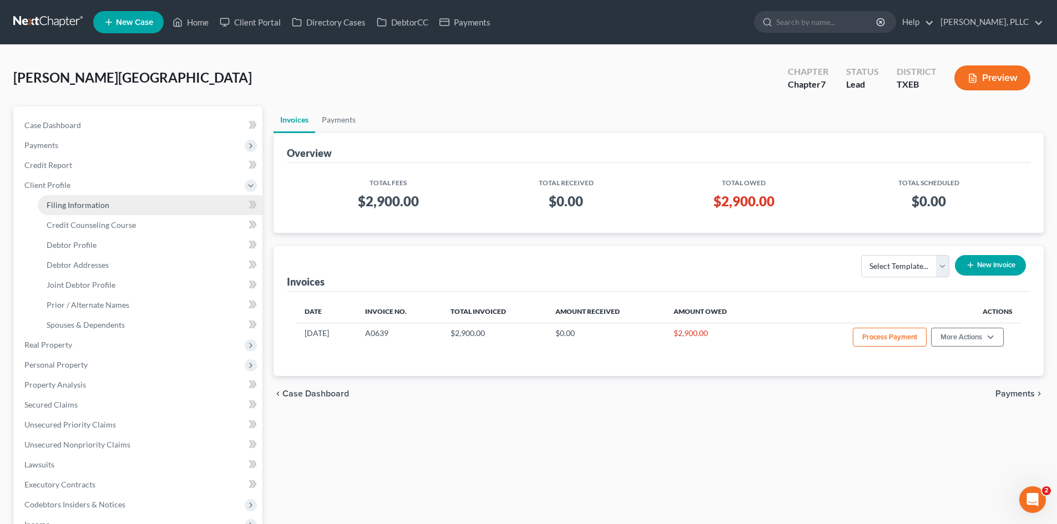
select select "0"
select select "45"
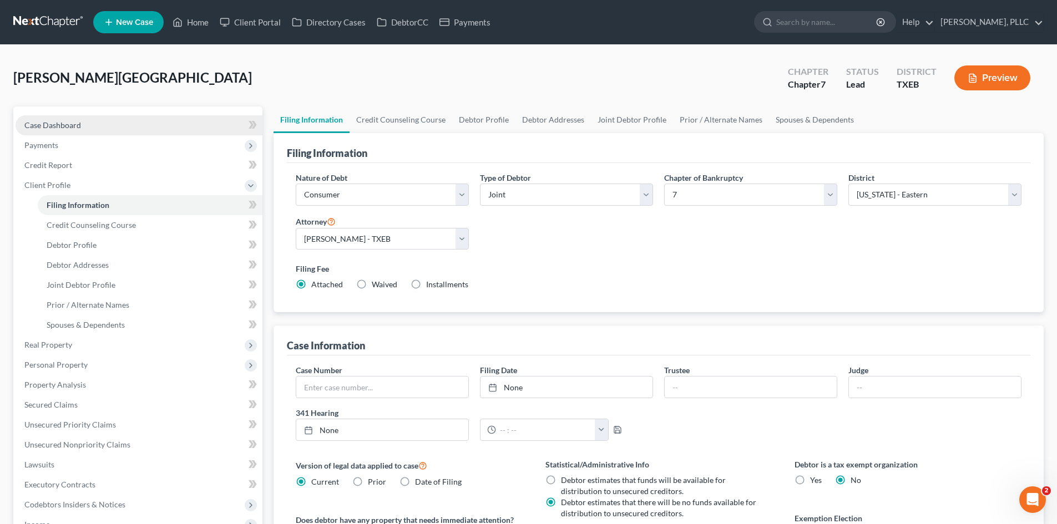
click at [82, 134] on link "Case Dashboard" at bounding box center [139, 125] width 247 height 20
select select "1"
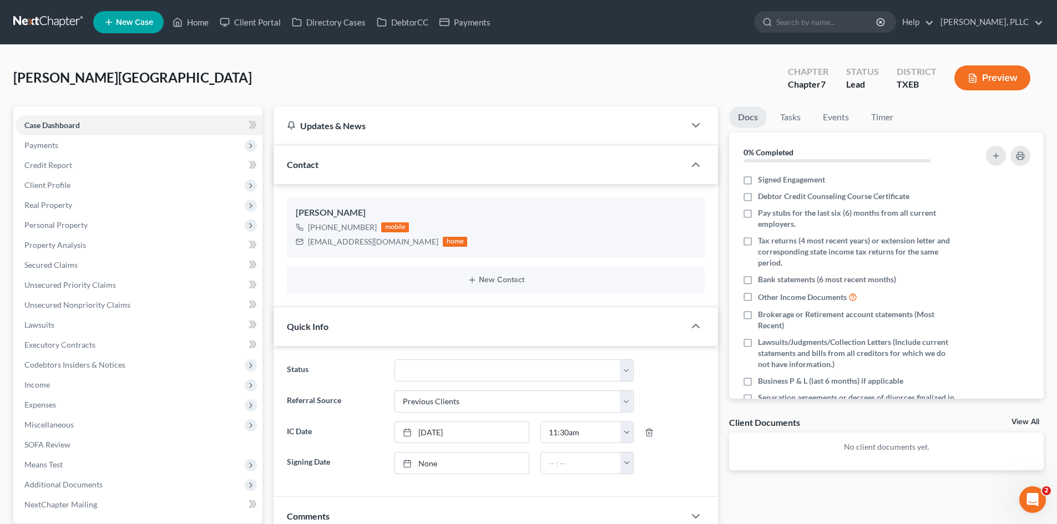
click at [132, 19] on span "New Case" at bounding box center [134, 22] width 37 height 8
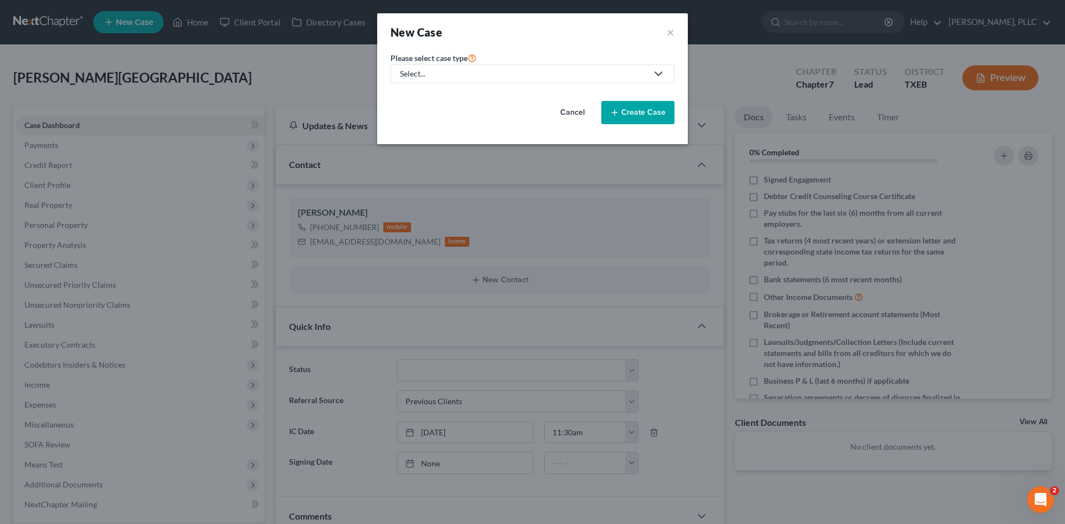
click at [429, 69] on div "Select..." at bounding box center [523, 73] width 247 height 11
click at [433, 94] on div "Bankruptcy" at bounding box center [446, 95] width 90 height 11
select select "78"
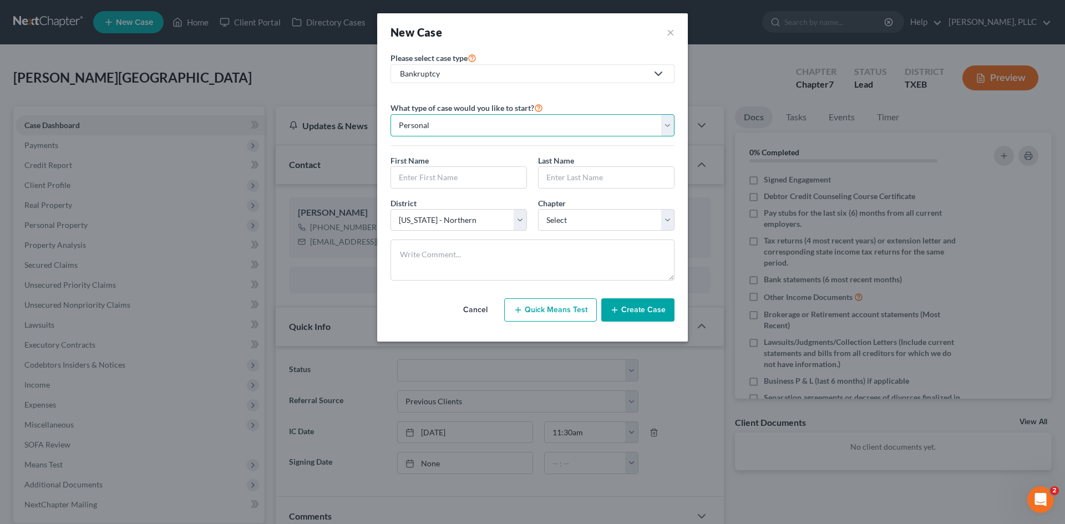
click at [481, 124] on select "Personal Business" at bounding box center [532, 125] width 284 height 22
select select "1"
click at [390, 114] on select "Personal Business" at bounding box center [532, 125] width 284 height 22
drag, startPoint x: 447, startPoint y: 179, endPoint x: 456, endPoint y: 171, distance: 11.8
click at [447, 179] on input "text" at bounding box center [532, 177] width 283 height 21
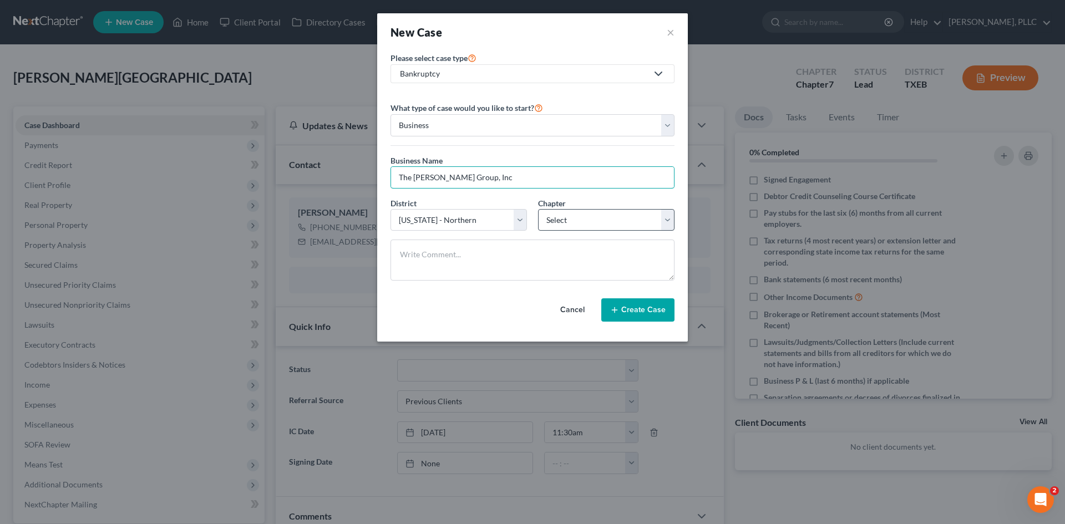
type input "The [PERSON_NAME] Group, Inc"
click at [519, 219] on select "Select 7 11 12" at bounding box center [606, 220] width 136 height 22
select select "0"
click at [519, 209] on select "Select 7 11 12" at bounding box center [606, 220] width 136 height 22
click at [472, 226] on select "Select [US_STATE] - [GEOGRAPHIC_DATA] [US_STATE] - [GEOGRAPHIC_DATA][US_STATE] …" at bounding box center [458, 220] width 136 height 22
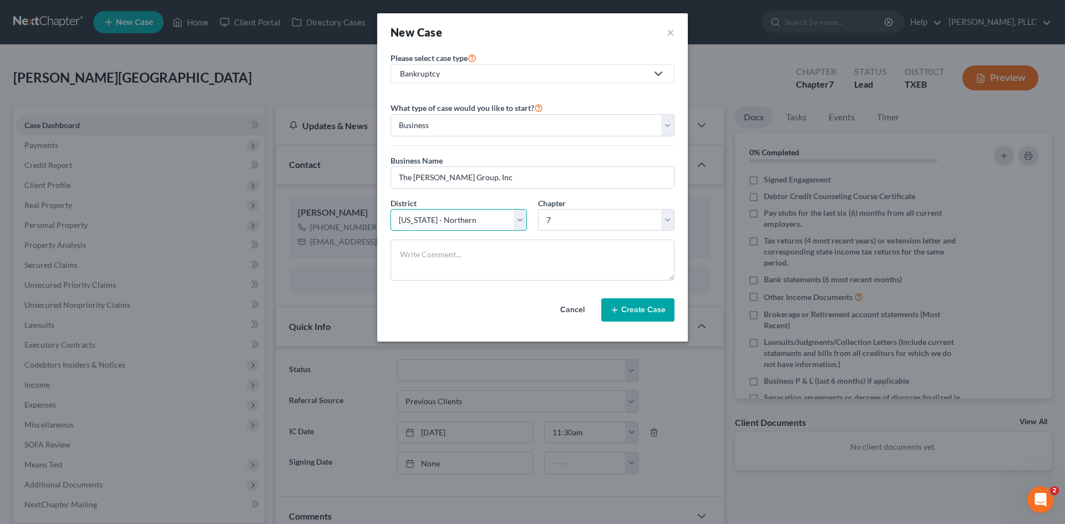
select select "77"
click at [390, 209] on select "Select [US_STATE] - [GEOGRAPHIC_DATA] [US_STATE] - [GEOGRAPHIC_DATA][US_STATE] …" at bounding box center [458, 220] width 136 height 22
click at [519, 308] on button "Create Case" at bounding box center [637, 309] width 73 height 23
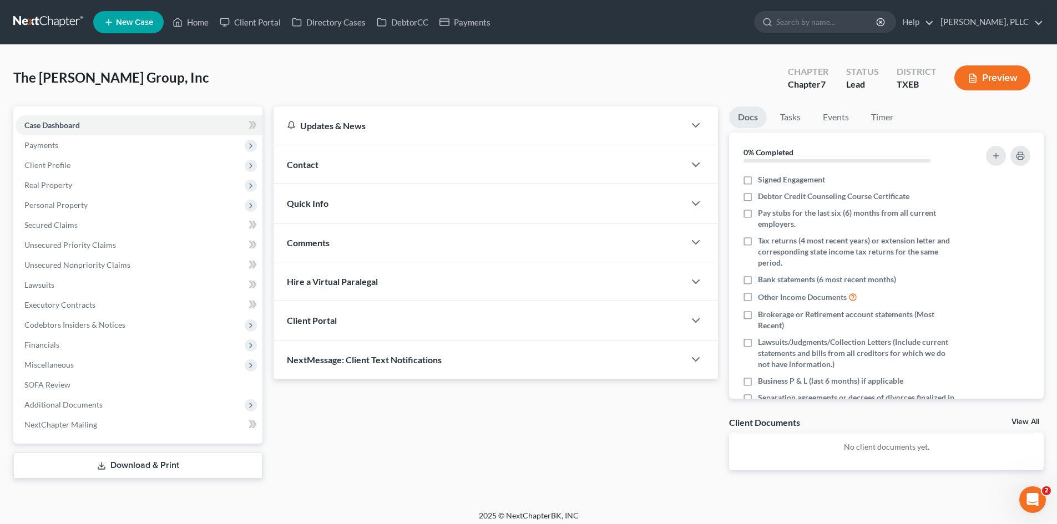
click at [406, 161] on div "Contact" at bounding box center [478, 164] width 411 height 38
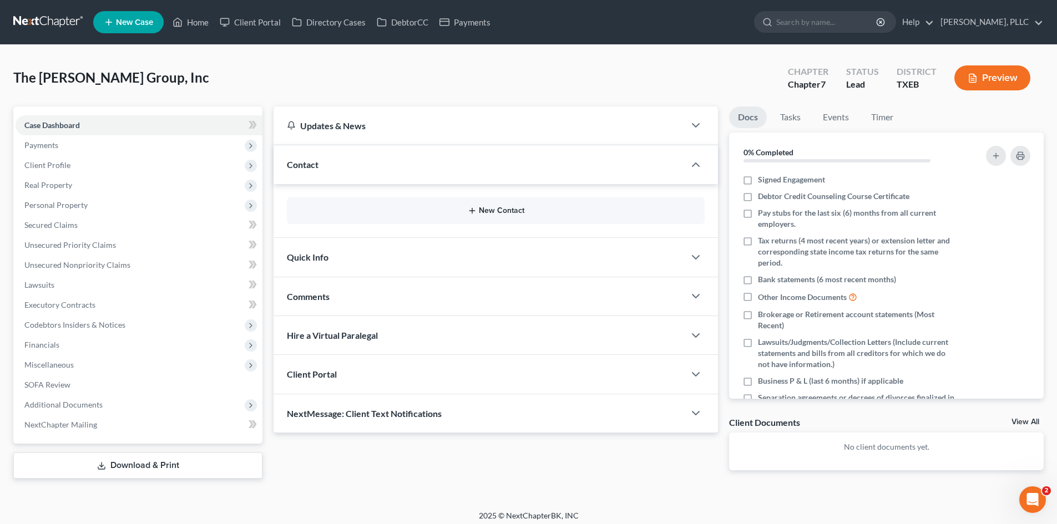
click at [489, 214] on button "New Contact" at bounding box center [496, 210] width 400 height 9
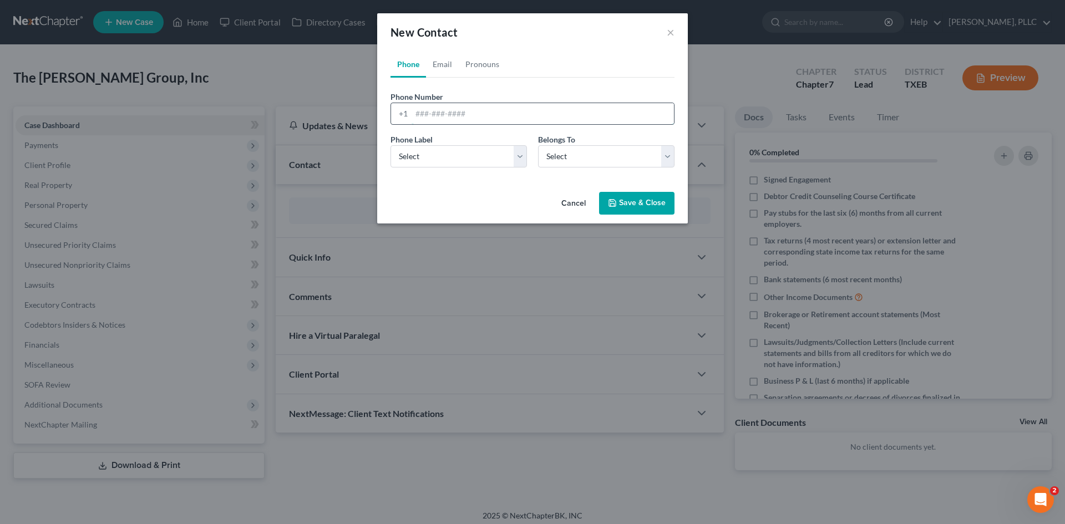
click at [435, 116] on input "tel" at bounding box center [543, 113] width 262 height 21
type input "[PHONE_NUMBER]"
click at [445, 146] on select "Select Mobile Home Work Other" at bounding box center [458, 156] width 136 height 22
select select "0"
click at [390, 145] on select "Select Mobile Home Work Other" at bounding box center [458, 156] width 136 height 22
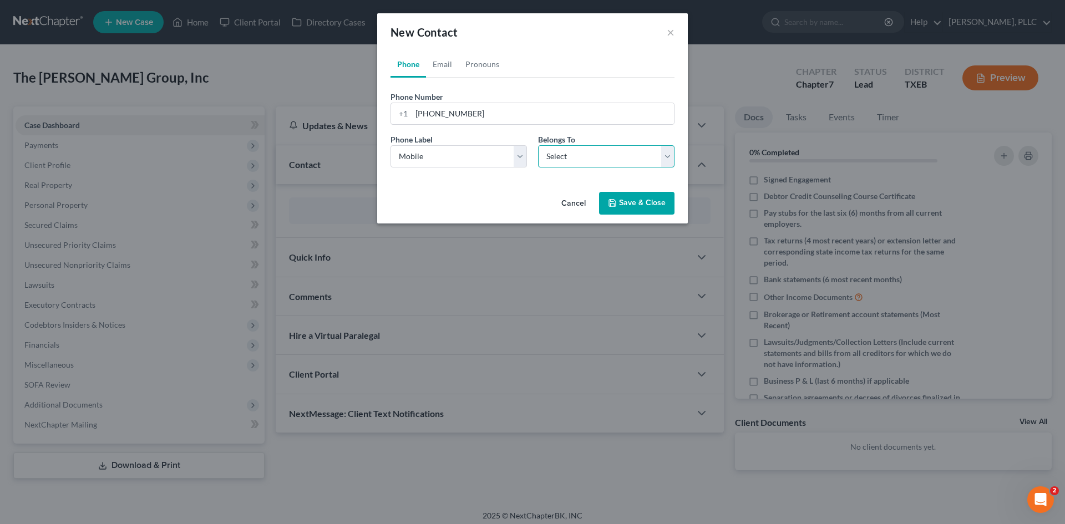
click at [519, 166] on select "Select Client Other" at bounding box center [606, 156] width 136 height 22
select select "0"
click at [519, 145] on select "Select Client Other" at bounding box center [606, 156] width 136 height 22
click at [445, 65] on link "Email" at bounding box center [442, 64] width 33 height 27
click at [453, 112] on input "email" at bounding box center [543, 113] width 262 height 21
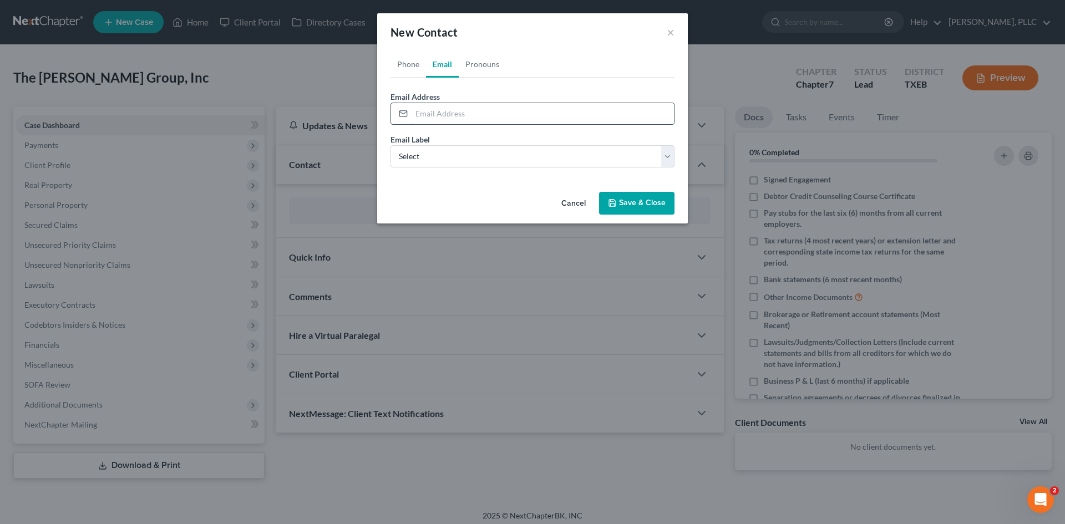
paste input "[EMAIL_ADDRESS][DOMAIN_NAME]"
type input "[EMAIL_ADDRESS][DOMAIN_NAME]"
click at [429, 164] on select "Select Home Work Other" at bounding box center [532, 156] width 284 height 22
select select "1"
click at [390, 145] on select "Select Home Work Other" at bounding box center [532, 156] width 284 height 22
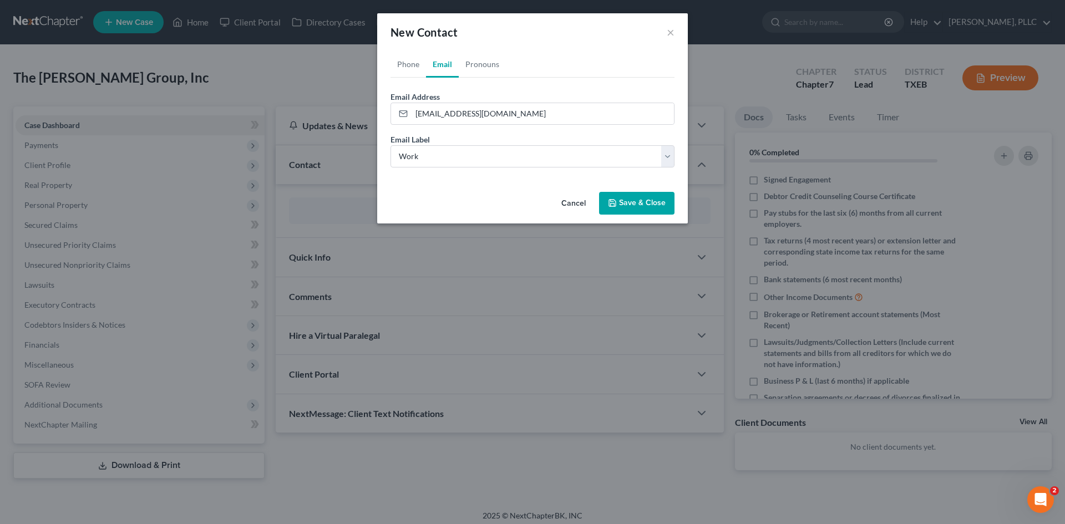
click at [519, 209] on button "Save & Close" at bounding box center [636, 203] width 75 height 23
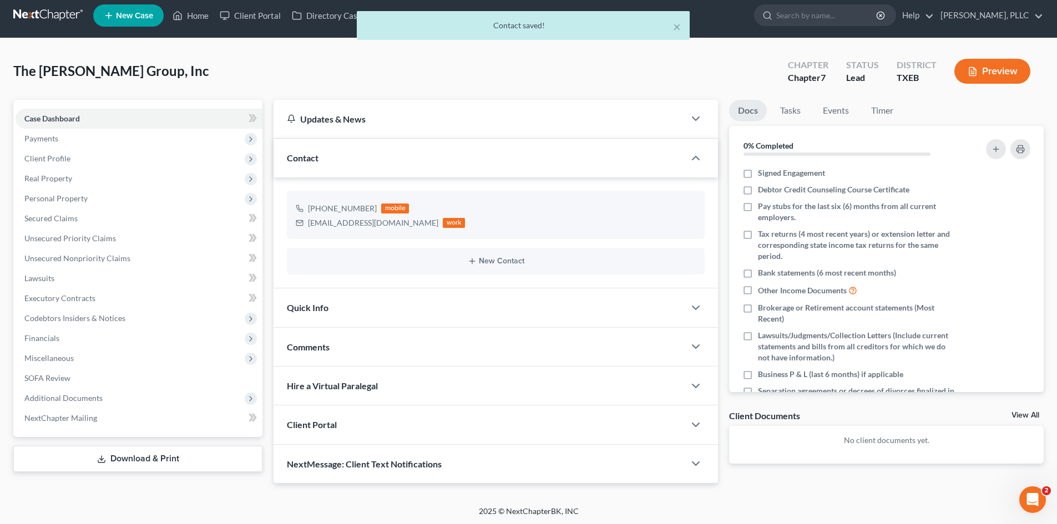
scroll to position [8, 0]
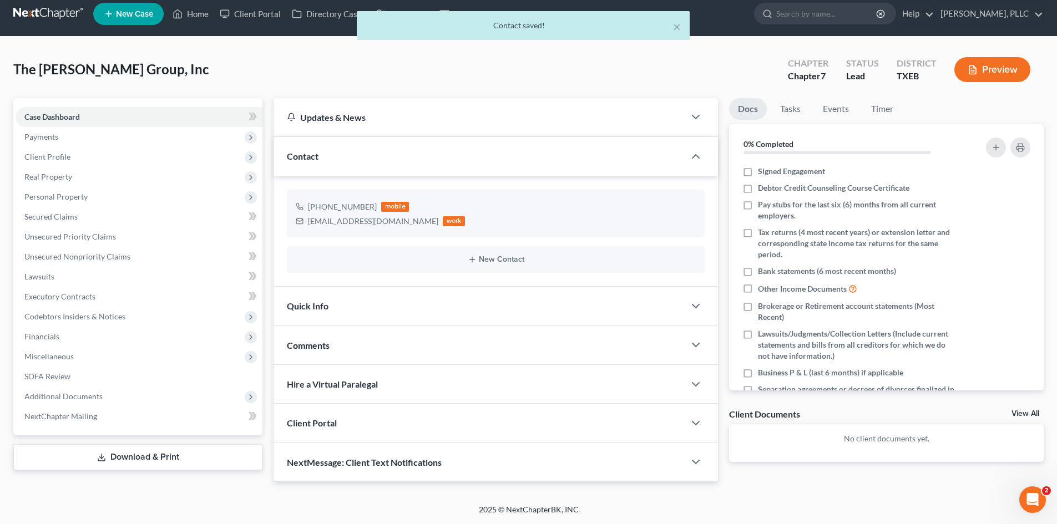
click at [312, 309] on span "Quick Info" at bounding box center [308, 306] width 42 height 11
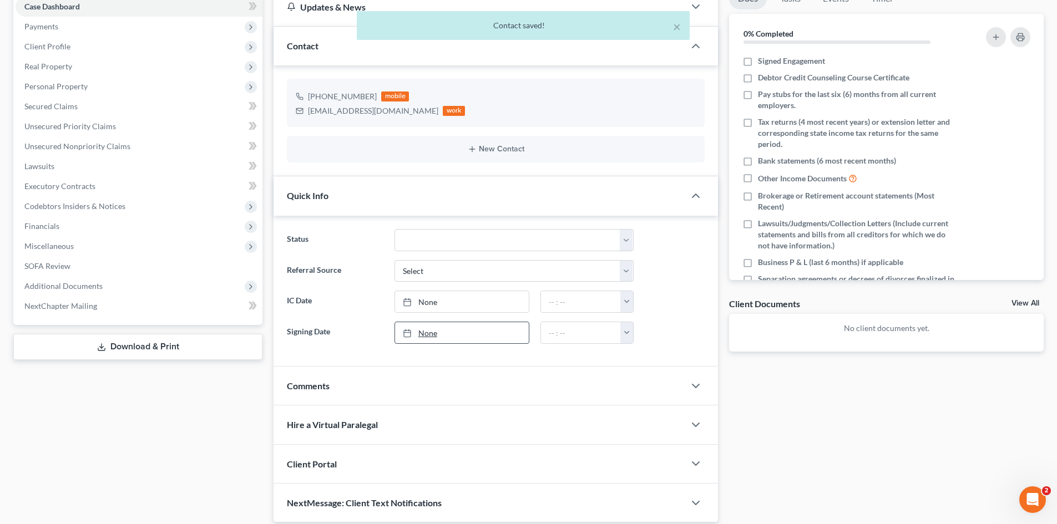
scroll to position [119, 0]
click at [435, 275] on select "Select Word Of Mouth Previous Clients Direct Mail Website Google Search Modern …" at bounding box center [513, 271] width 239 height 22
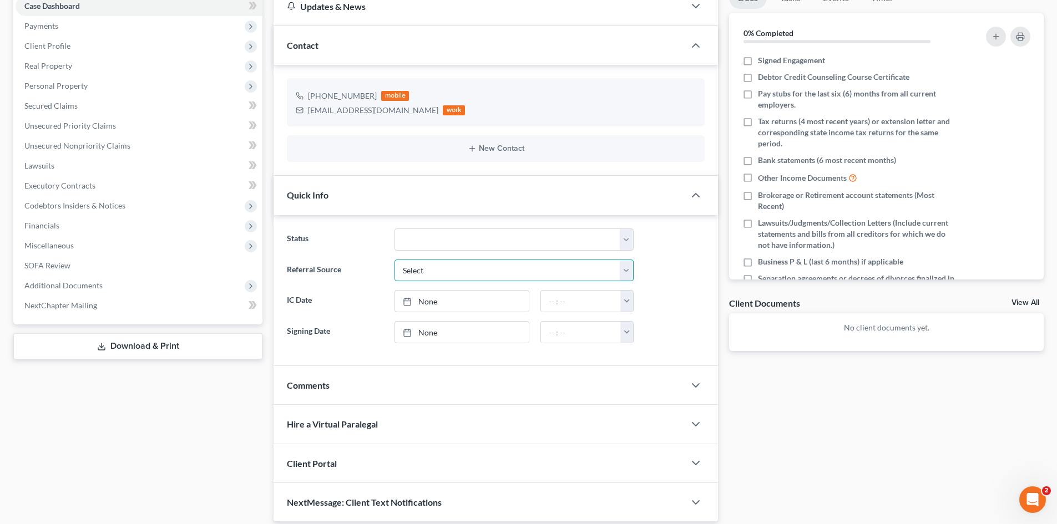
select select "5"
click at [394, 260] on select "Select Word Of Mouth Previous Clients Direct Mail Website Google Search Modern …" at bounding box center [513, 271] width 239 height 22
click at [436, 297] on link "[DATE]" at bounding box center [462, 301] width 134 height 21
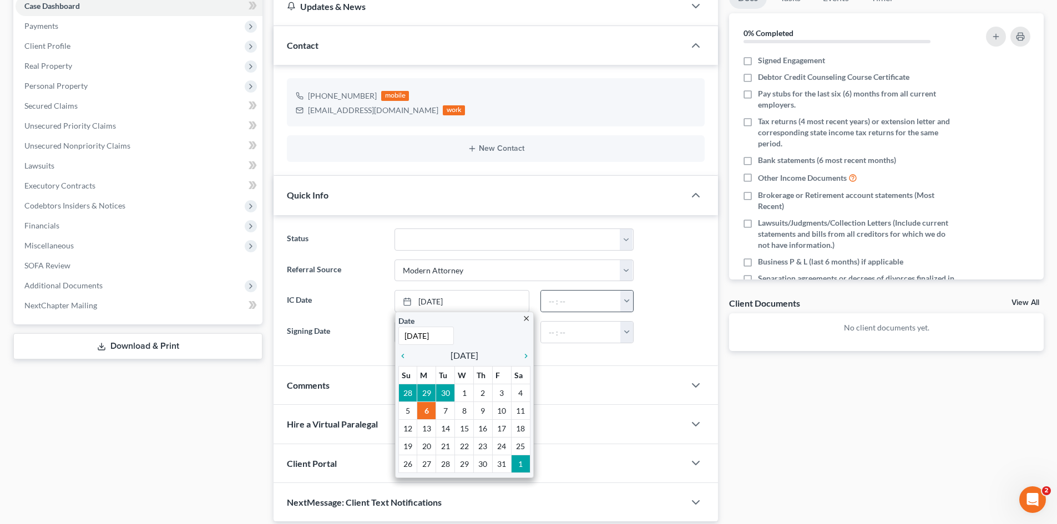
click at [519, 300] on button "button" at bounding box center [626, 301] width 13 height 21
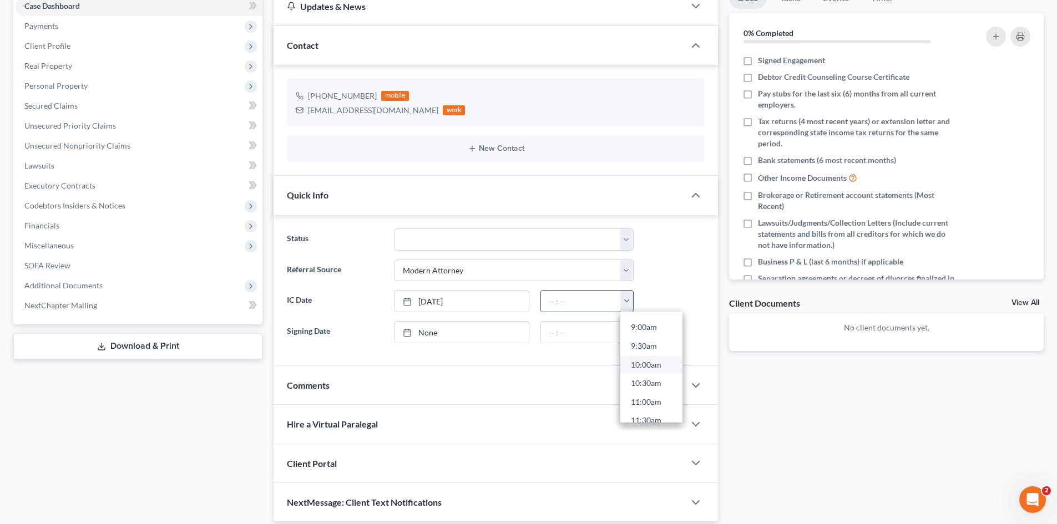
scroll to position [333, 0]
click at [519, 327] on link "9:00am" at bounding box center [651, 328] width 62 height 19
type input "9:00am"
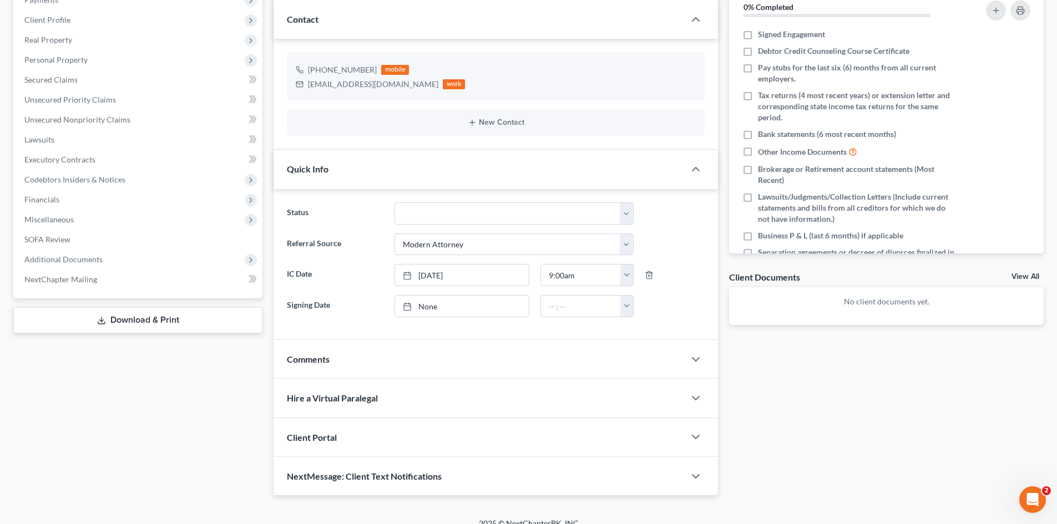
scroll to position [159, 0]
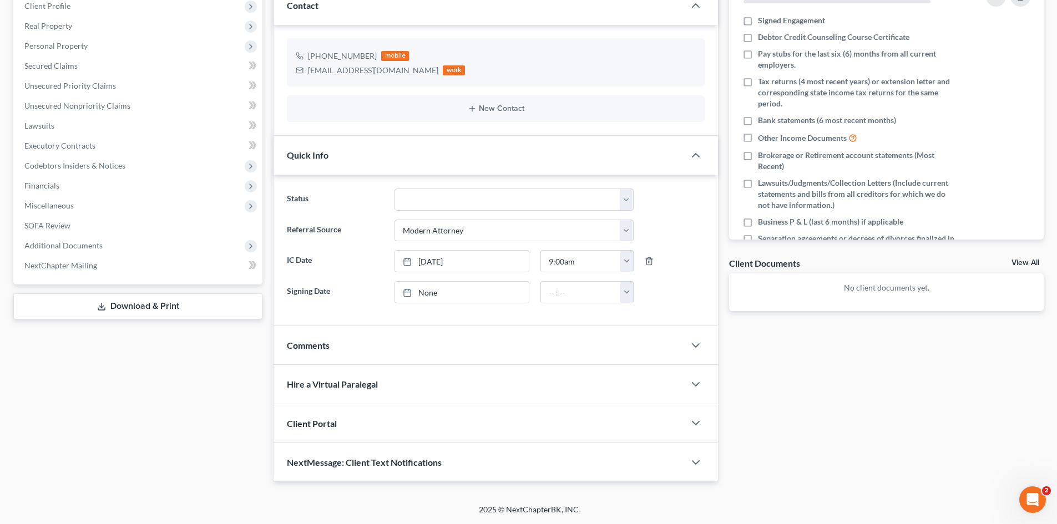
click at [362, 432] on div "Client Portal" at bounding box center [478, 423] width 411 height 38
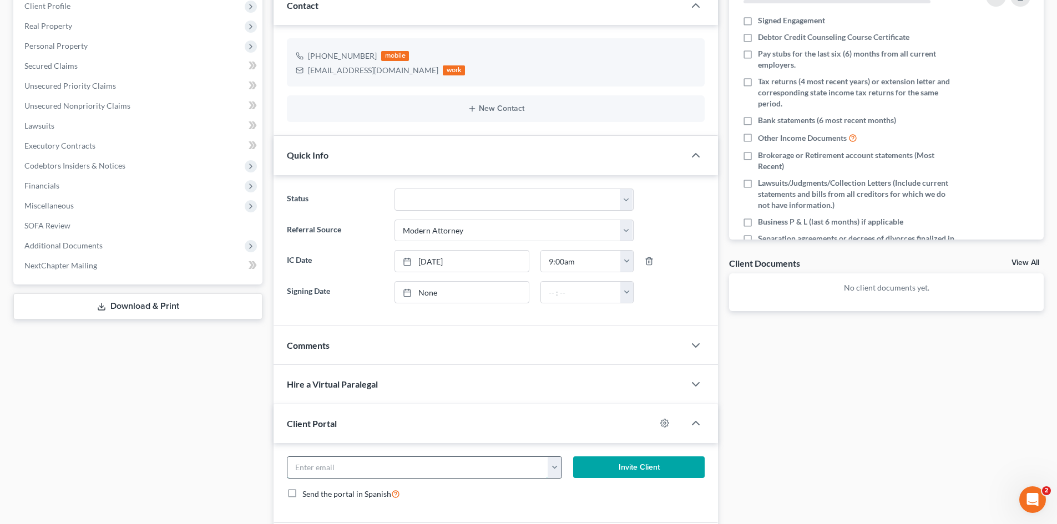
click at [347, 468] on input "email" at bounding box center [417, 467] width 261 height 21
paste input "[EMAIL_ADDRESS][DOMAIN_NAME]"
type input "[EMAIL_ADDRESS][DOMAIN_NAME]"
click at [519, 474] on button "Invite Client" at bounding box center [639, 467] width 132 height 22
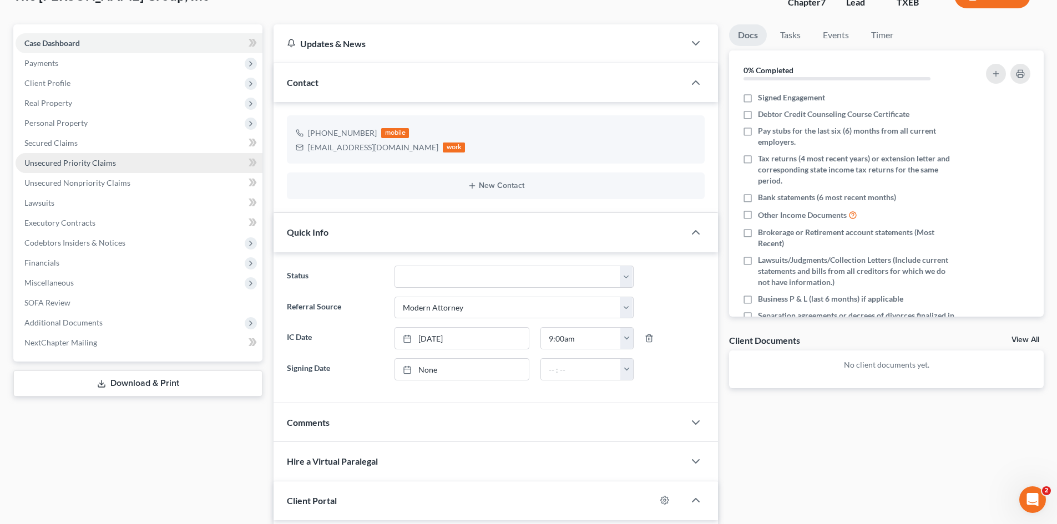
scroll to position [7, 0]
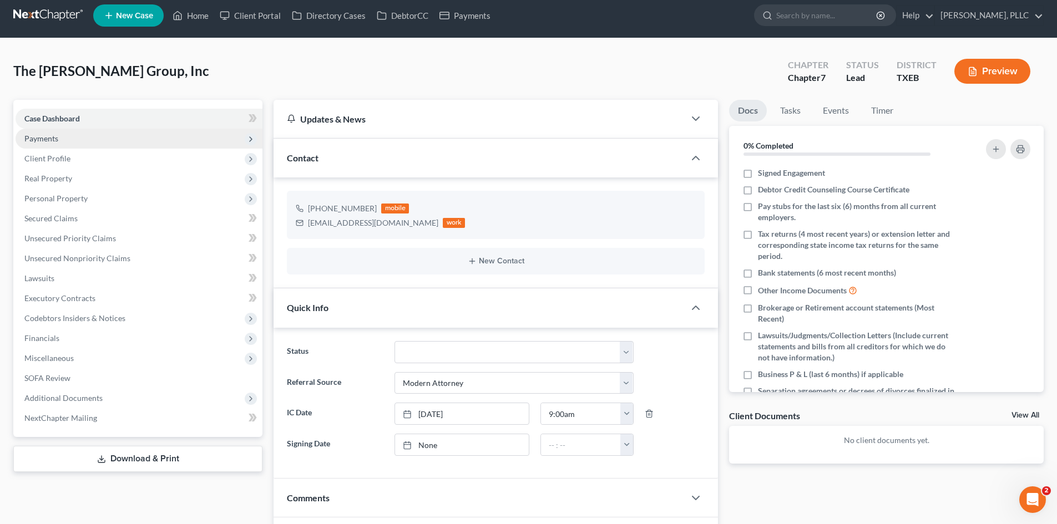
click at [59, 136] on span "Payments" at bounding box center [139, 139] width 247 height 20
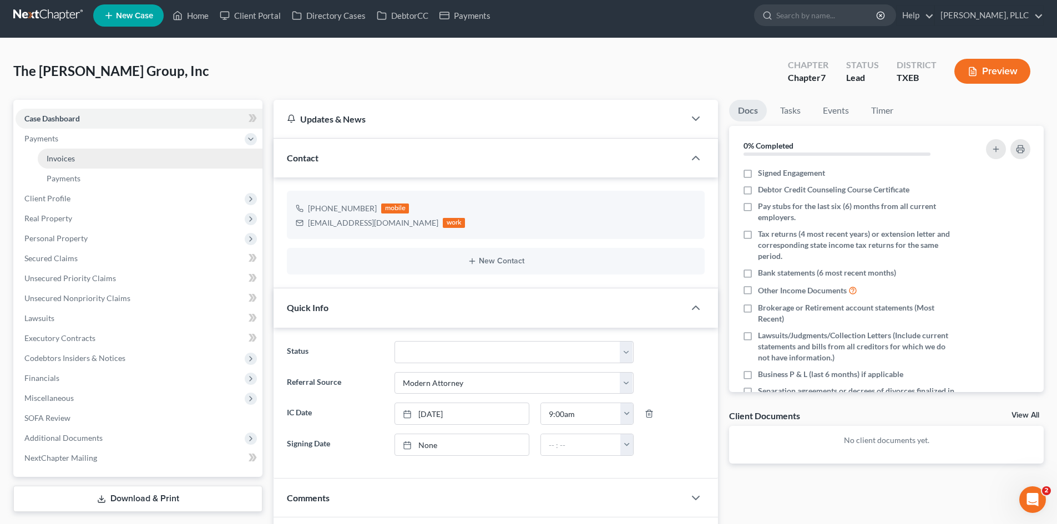
click at [103, 156] on link "Invoices" at bounding box center [150, 159] width 225 height 20
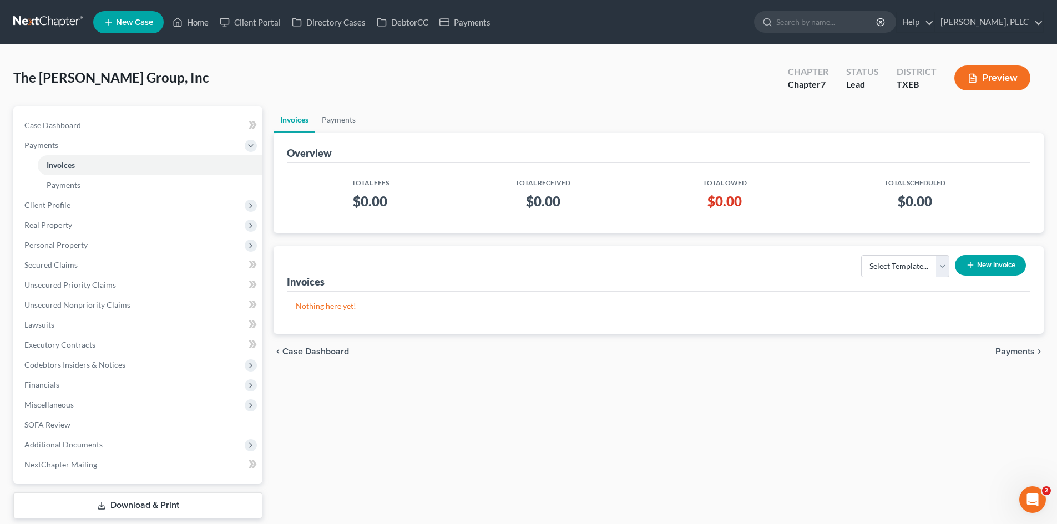
click at [519, 283] on div "Select Template... Invoice New Invoice" at bounding box center [940, 270] width 179 height 38
drag, startPoint x: 901, startPoint y: 267, endPoint x: 902, endPoint y: 275, distance: 7.8
click at [519, 270] on select "Select Template... Invoice" at bounding box center [905, 266] width 88 height 22
select select "0"
click at [519, 255] on select "Select Template... Invoice" at bounding box center [905, 266] width 88 height 22
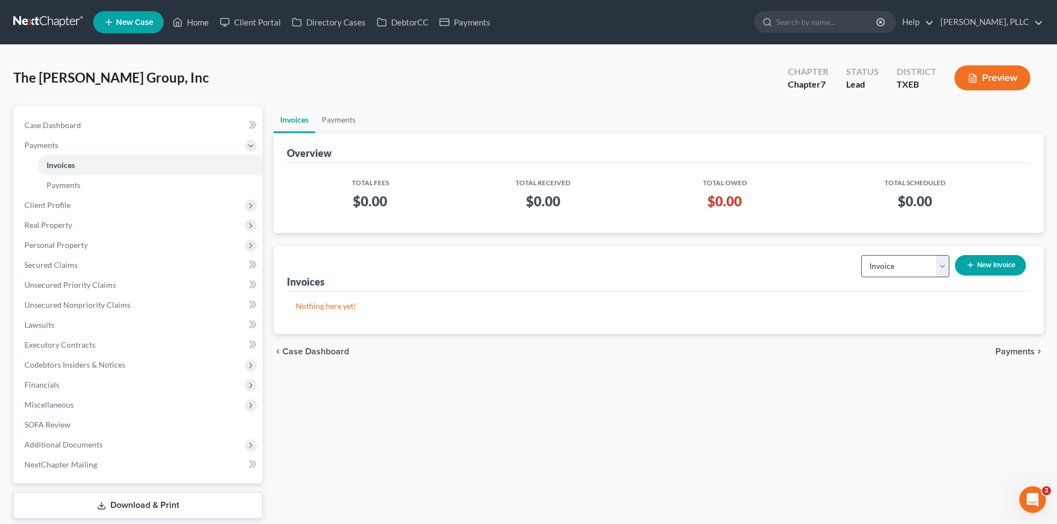
drag, startPoint x: 994, startPoint y: 253, endPoint x: 935, endPoint y: 268, distance: 61.1
click at [519, 255] on div "Select Template... Invoice New Invoice" at bounding box center [940, 270] width 179 height 38
click at [519, 260] on button "New Invoice" at bounding box center [990, 265] width 71 height 21
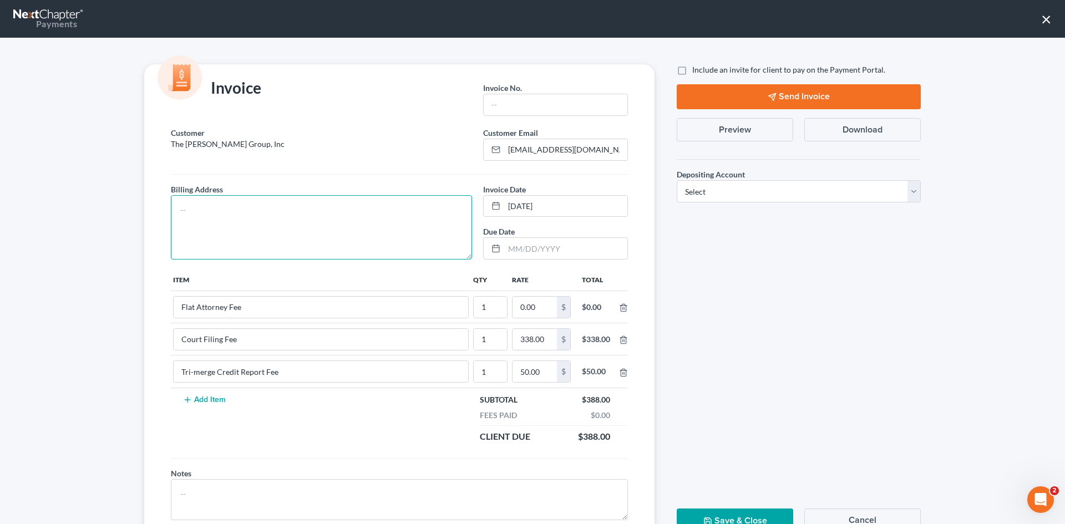
click at [331, 232] on textarea at bounding box center [321, 227] width 301 height 64
type textarea "To be provided."
click at [516, 110] on input "text" at bounding box center [556, 104] width 144 height 21
type input "A0640"
click at [519, 309] on input "0.00" at bounding box center [534, 307] width 44 height 21
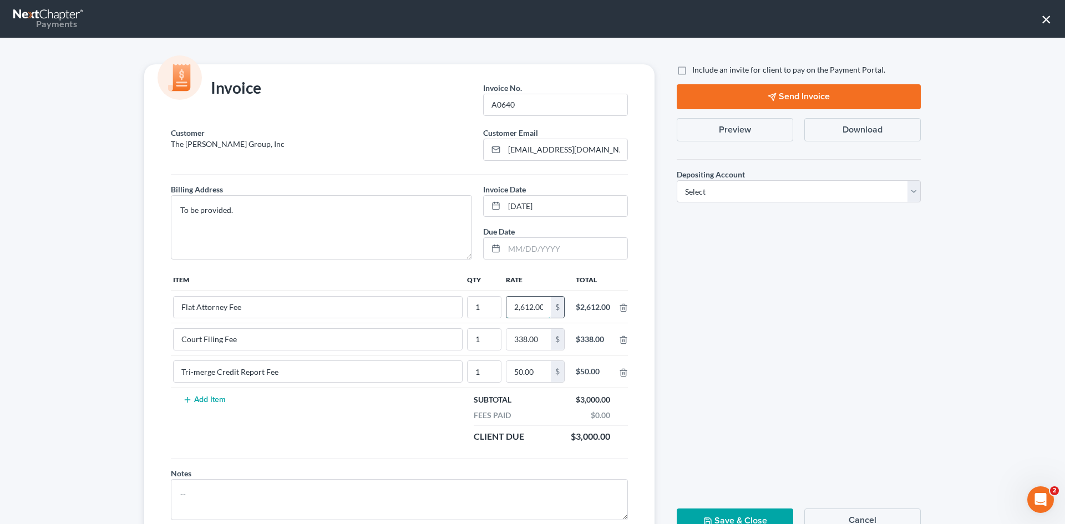
scroll to position [0, 2]
type input "2,612.00"
click at [519, 71] on label "Include an invite for client to pay on the Payment Portal." at bounding box center [788, 69] width 193 height 11
click at [519, 71] on input "Include an invite for client to pay on the Payment Portal." at bounding box center [700, 67] width 7 height 7
checkbox input "true"
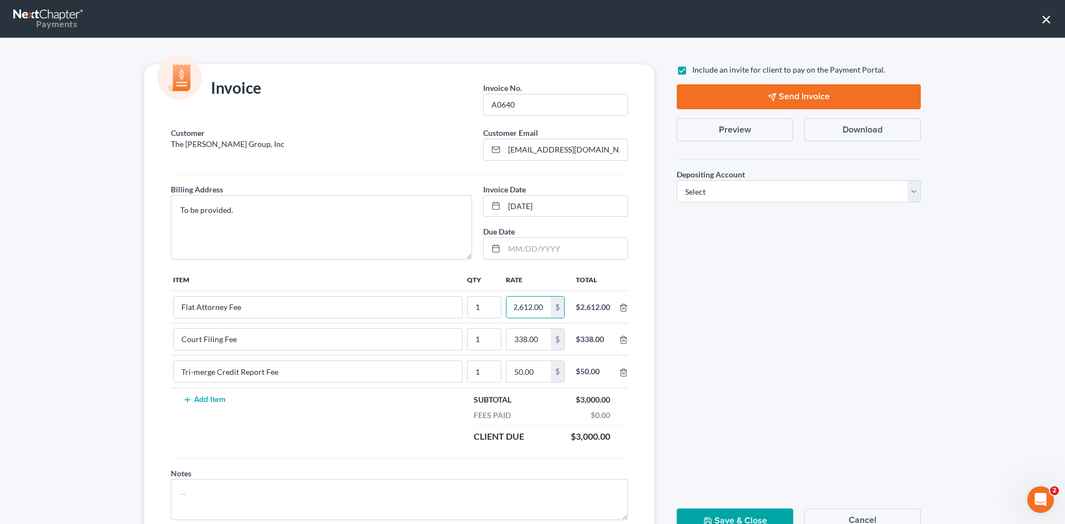
scroll to position [0, 0]
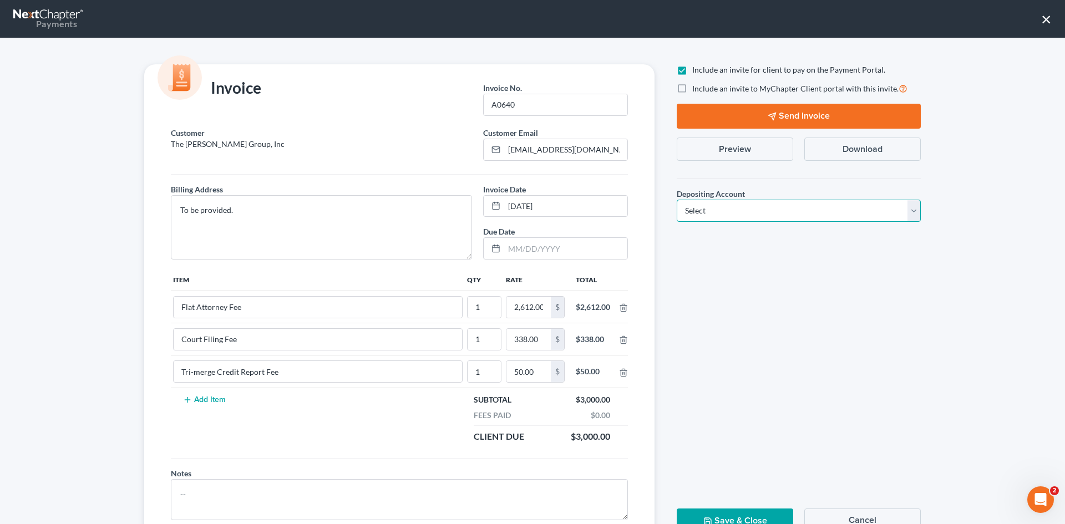
click at [519, 207] on select "Select Operation Trust" at bounding box center [799, 211] width 244 height 22
select select "1"
click at [519, 200] on select "Select Operation Trust" at bounding box center [799, 211] width 244 height 22
click at [519, 104] on button "Send Invoice" at bounding box center [799, 116] width 244 height 25
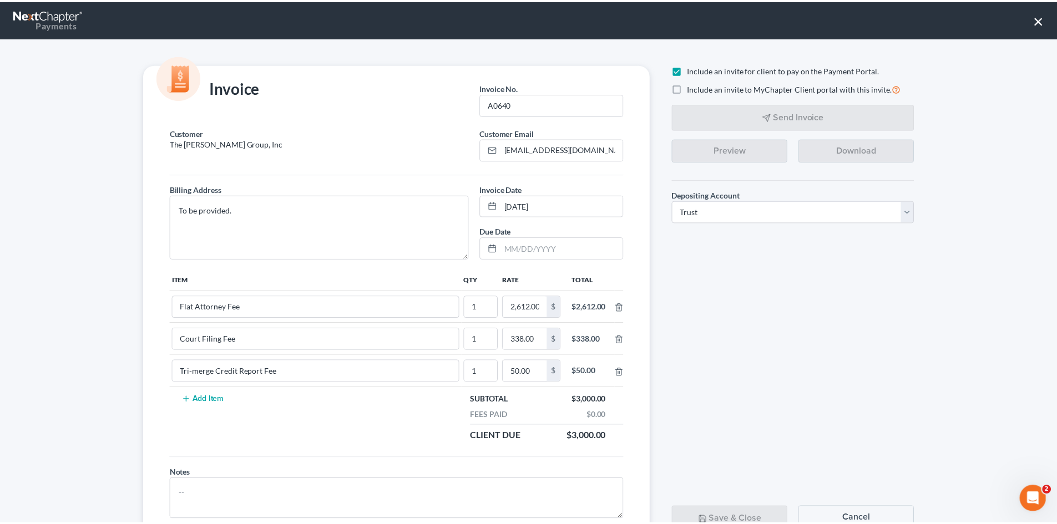
scroll to position [45, 0]
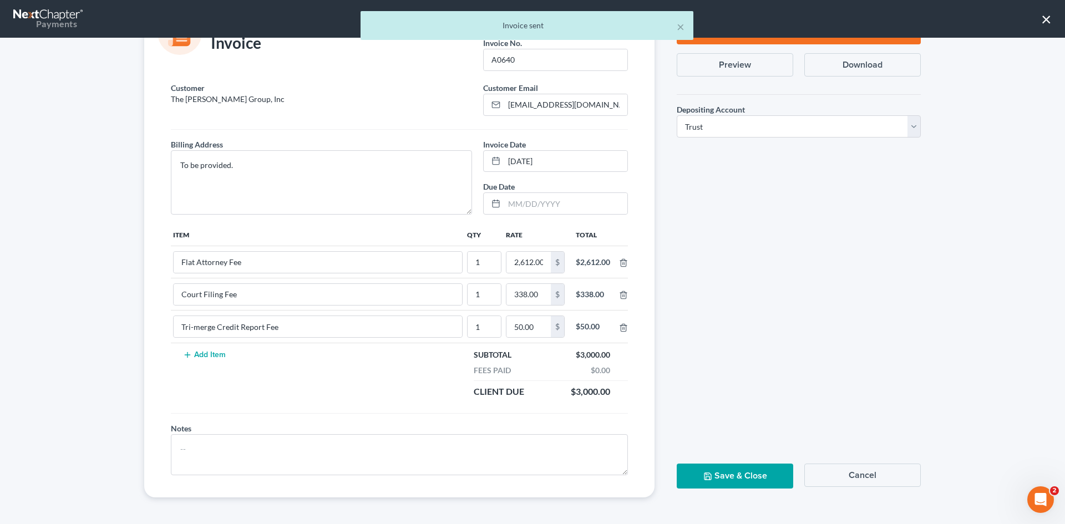
click at [519, 484] on button "Save & Close" at bounding box center [735, 476] width 116 height 25
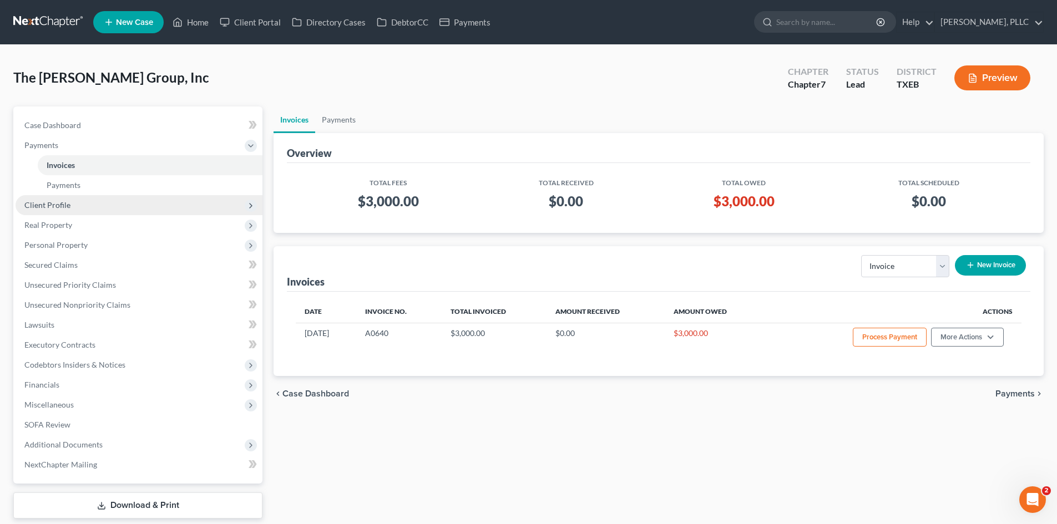
click at [75, 206] on span "Client Profile" at bounding box center [139, 205] width 247 height 20
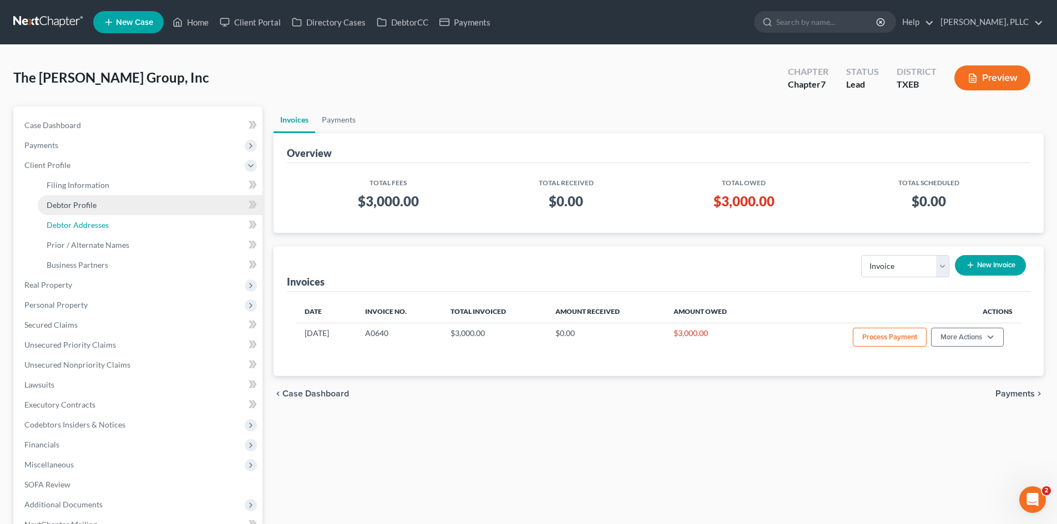
click at [88, 222] on span "Debtor Addresses" at bounding box center [78, 224] width 62 height 9
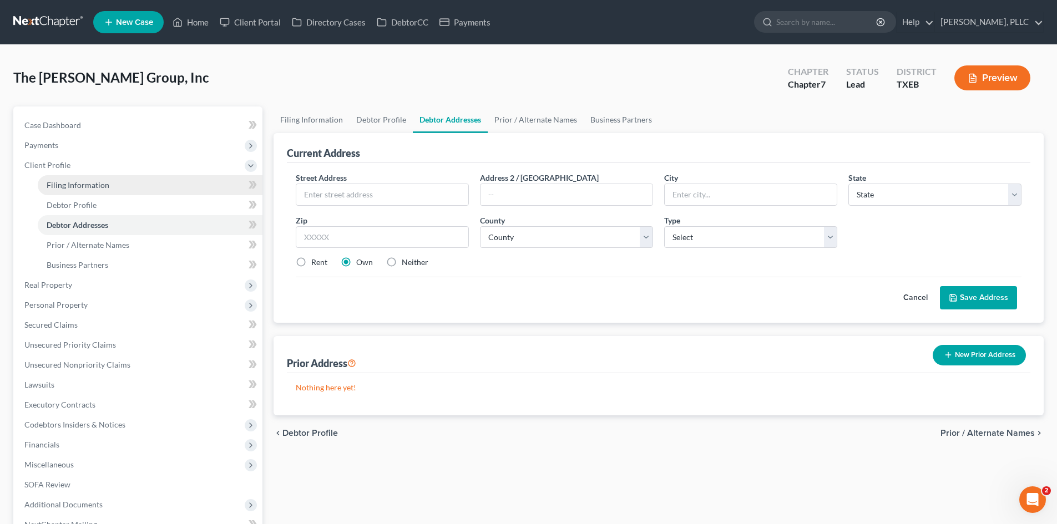
click at [95, 182] on span "Filing Information" at bounding box center [78, 184] width 63 height 9
select select "1"
select select "0"
select select "77"
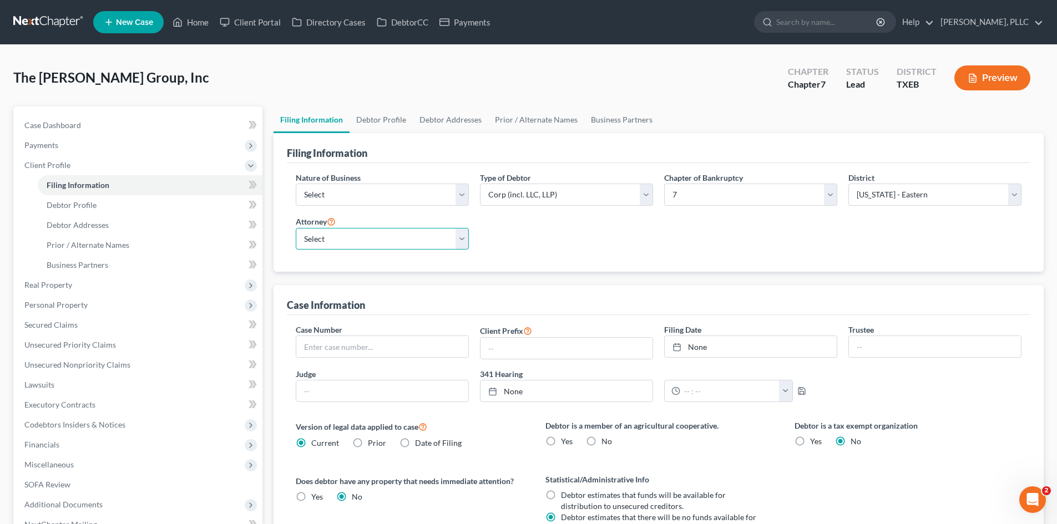
click at [380, 232] on select "Select [PERSON_NAME] - TXEB [PERSON_NAME] - [GEOGRAPHIC_DATA] [PERSON_NAME] - […" at bounding box center [382, 239] width 173 height 22
select select "0"
click at [296, 228] on select "Select [PERSON_NAME] - TXEB [PERSON_NAME] - [GEOGRAPHIC_DATA] [PERSON_NAME] - […" at bounding box center [382, 239] width 173 height 22
click at [231, 82] on div "The [PERSON_NAME] Group, Inc Upgraded Chapter Chapter 7 Status Lead District [G…" at bounding box center [528, 82] width 1030 height 48
click at [194, 23] on link "Home" at bounding box center [190, 22] width 47 height 20
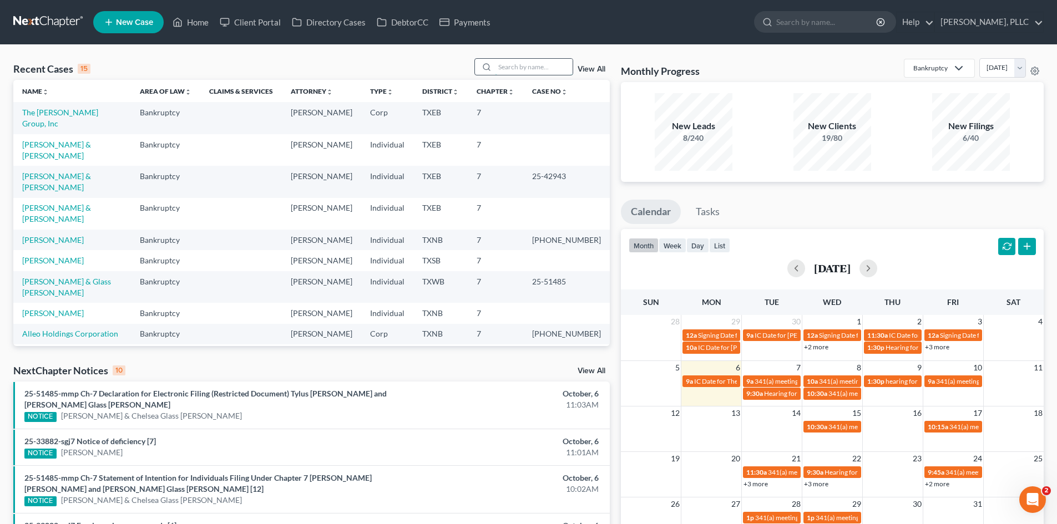
click at [512, 68] on input "search" at bounding box center [534, 67] width 78 height 16
type input "[PERSON_NAME]"
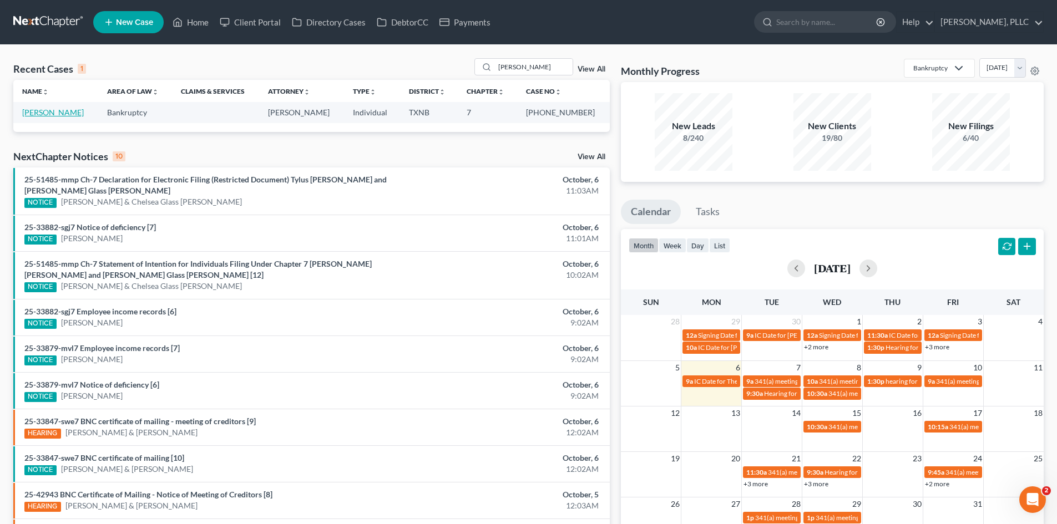
click at [53, 108] on link "[PERSON_NAME]" at bounding box center [53, 112] width 62 height 9
select select "4"
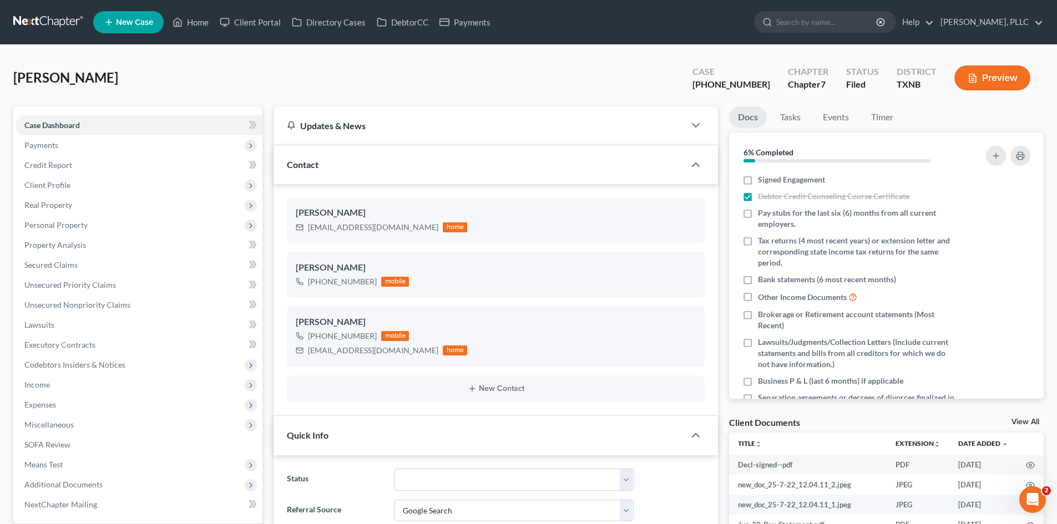
scroll to position [1584, 0]
